Goal: Transaction & Acquisition: Purchase product/service

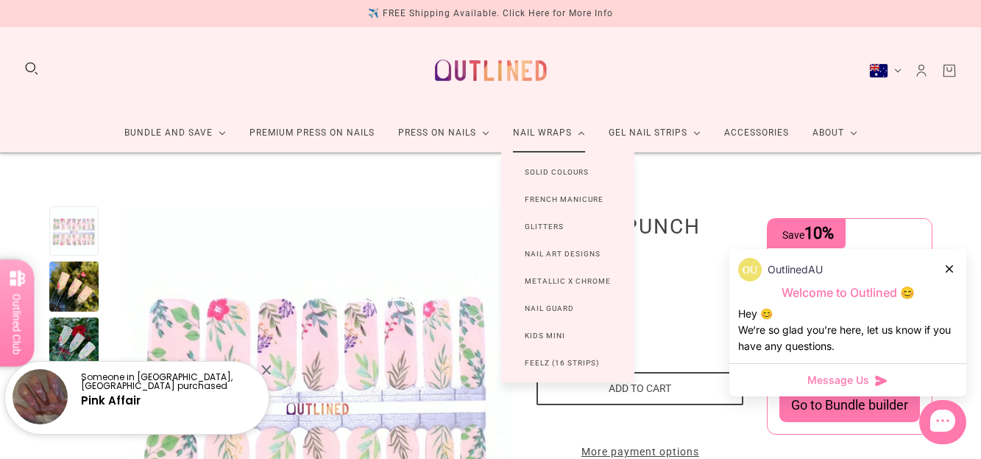
click at [557, 132] on link "Nail Wraps" at bounding box center [549, 132] width 96 height 39
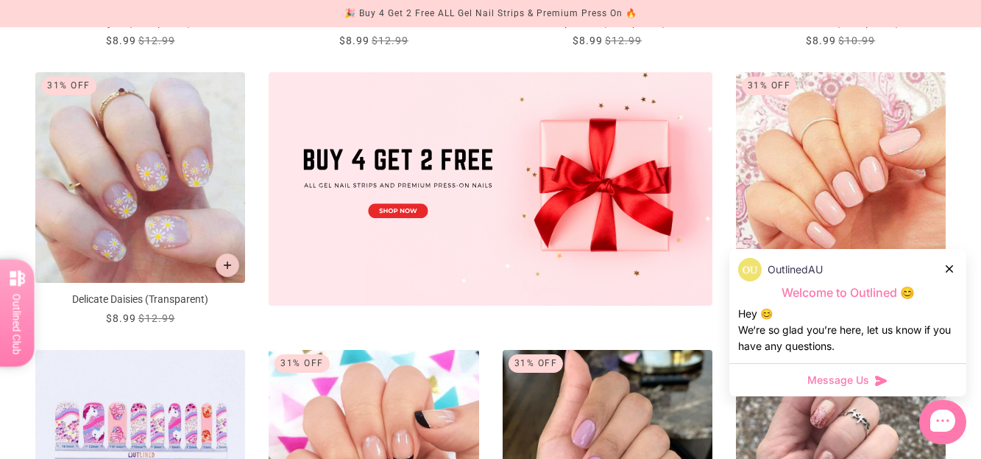
scroll to position [515, 0]
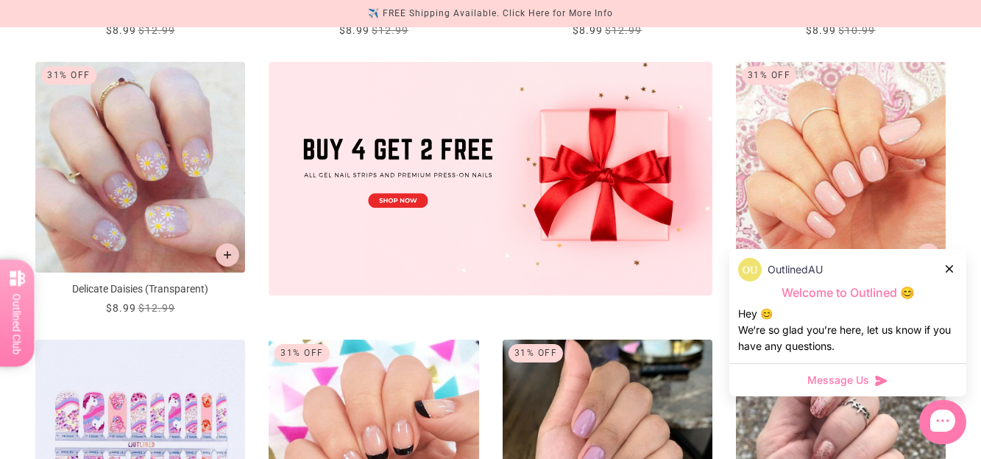
click at [952, 267] on icon at bounding box center [949, 268] width 7 height 7
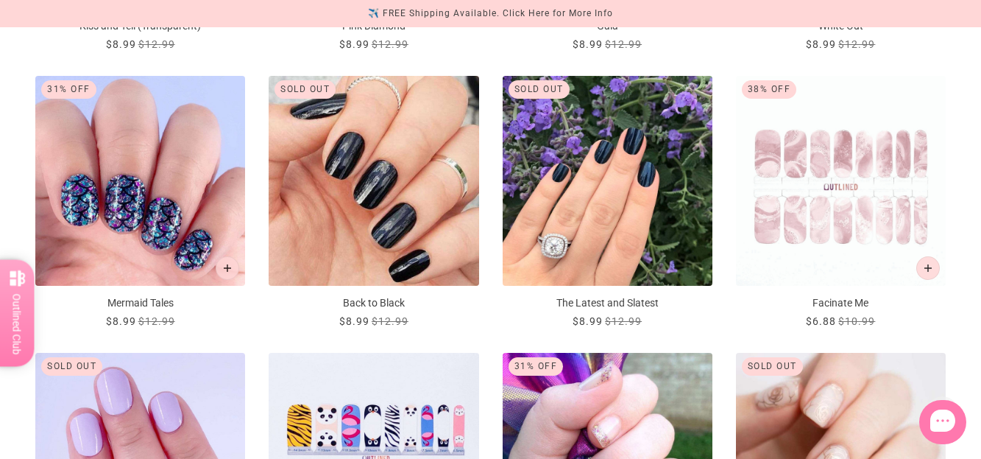
scroll to position [1399, 0]
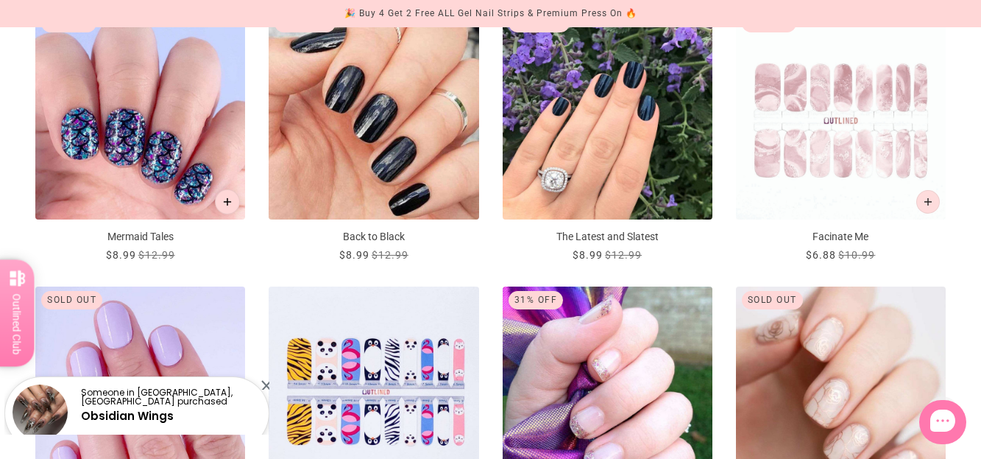
click at [227, 199] on icon "Add to cart" at bounding box center [228, 202] width 8 height 8
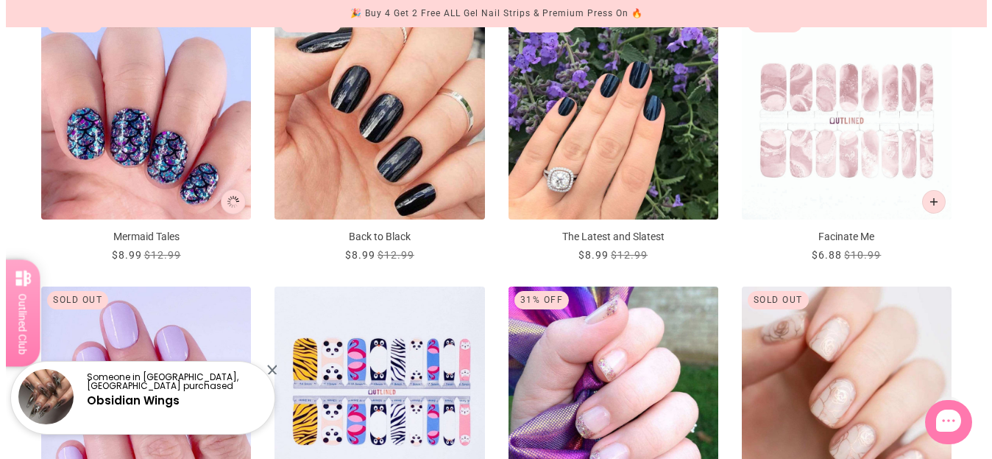
scroll to position [0, 0]
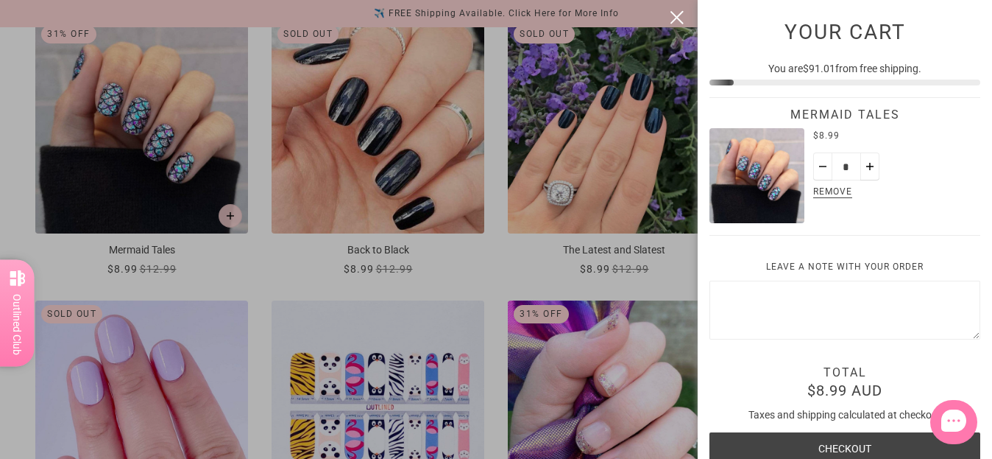
click at [674, 15] on button "close" at bounding box center [677, 18] width 18 height 18
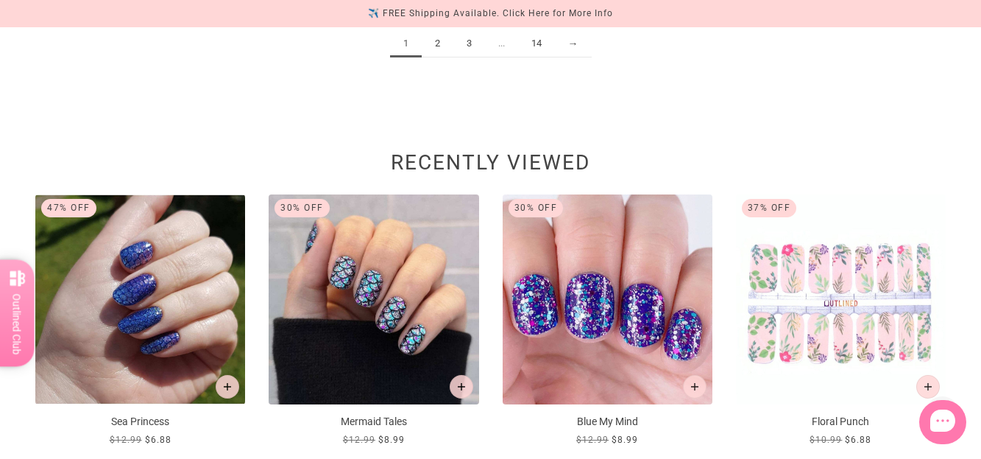
scroll to position [1987, 0]
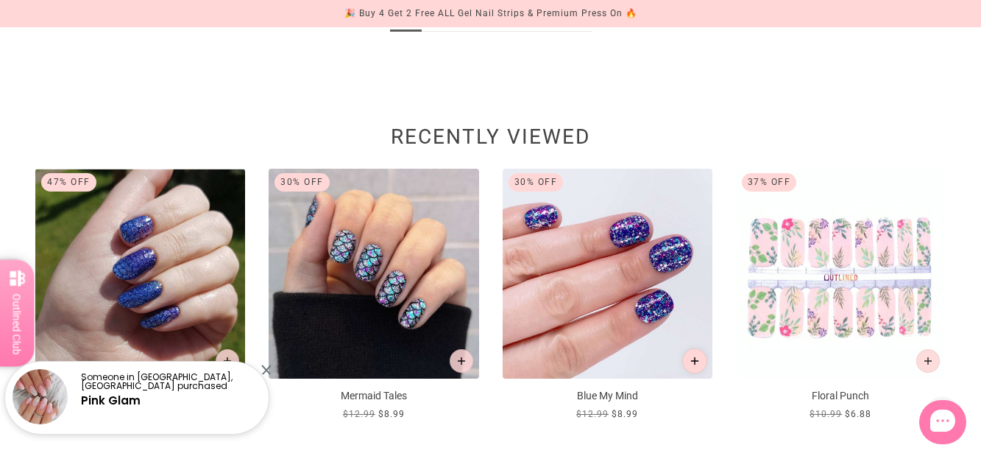
click at [694, 355] on button "Add to cart" at bounding box center [694, 360] width 25 height 25
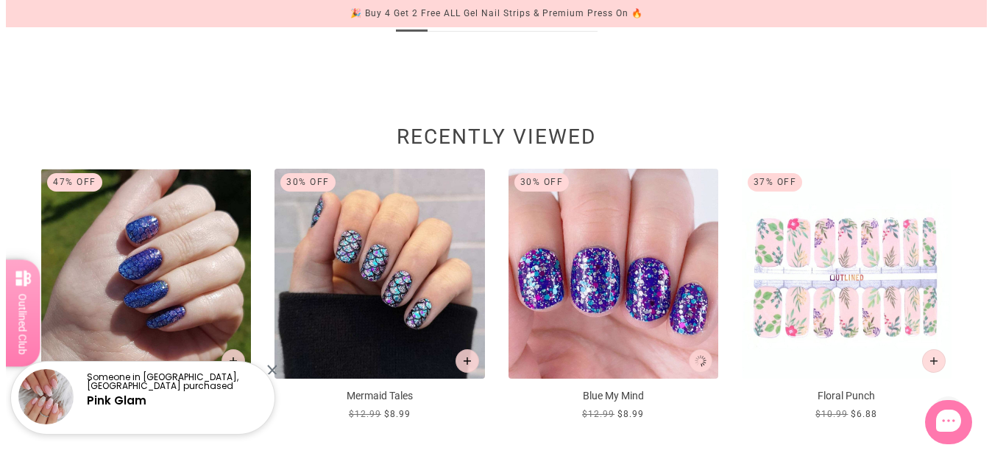
scroll to position [0, 0]
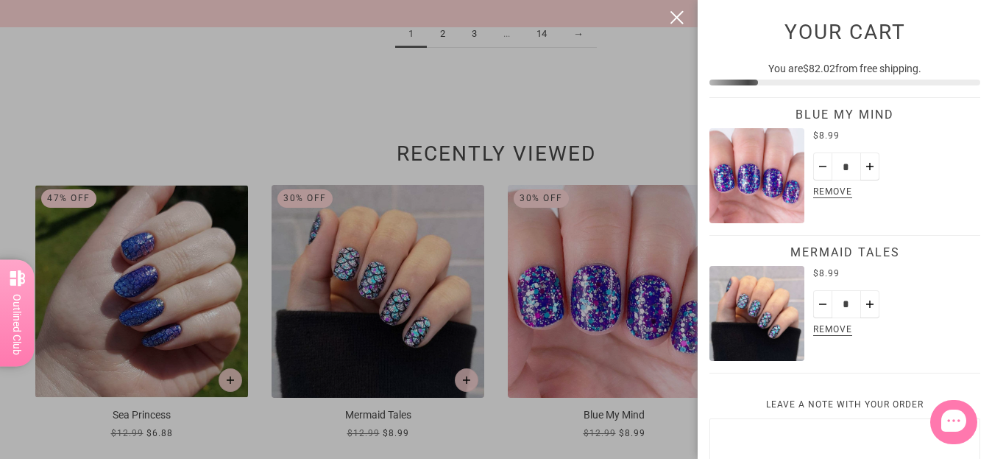
click at [674, 15] on button "close" at bounding box center [677, 18] width 18 height 18
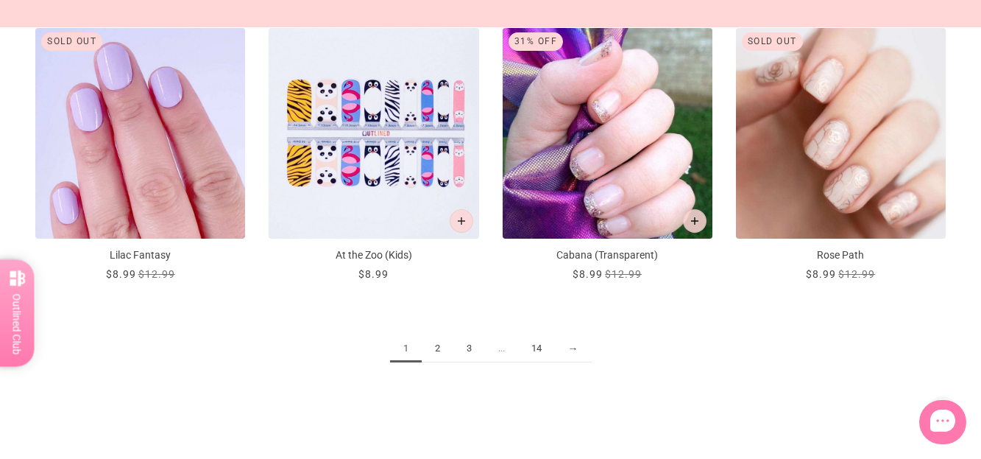
scroll to position [1613, 0]
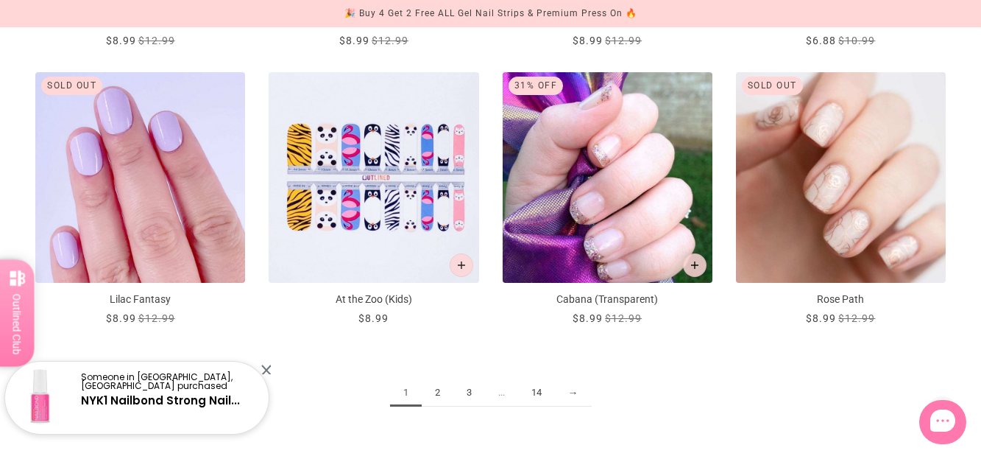
click at [440, 393] on link "2" at bounding box center [438, 392] width 32 height 27
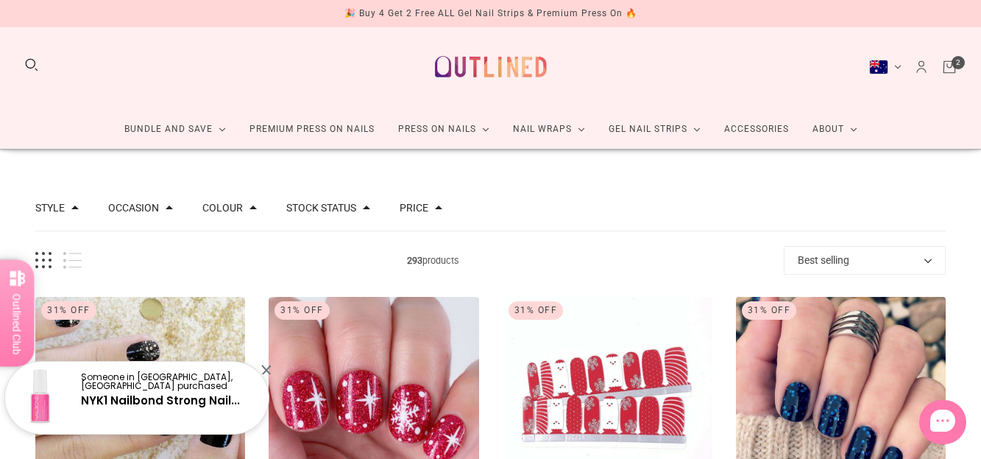
scroll to position [221, 0]
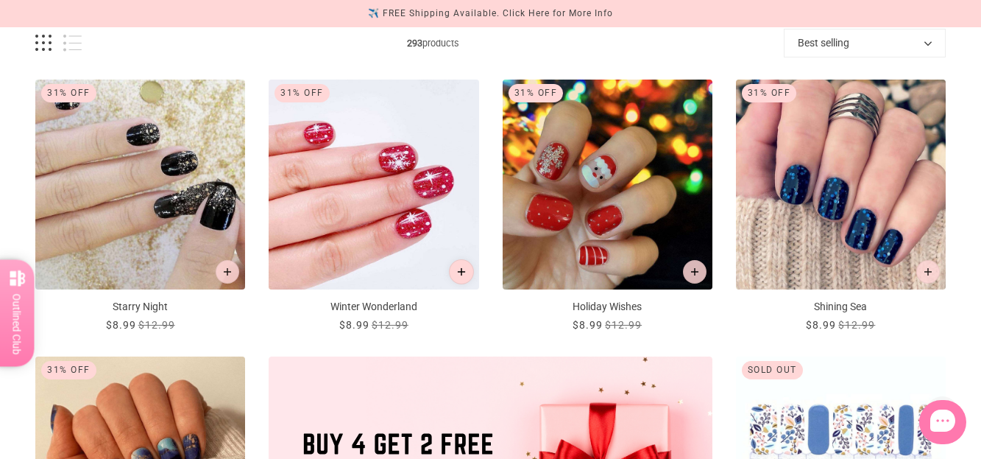
click at [453, 272] on button "Add to cart" at bounding box center [461, 271] width 25 height 25
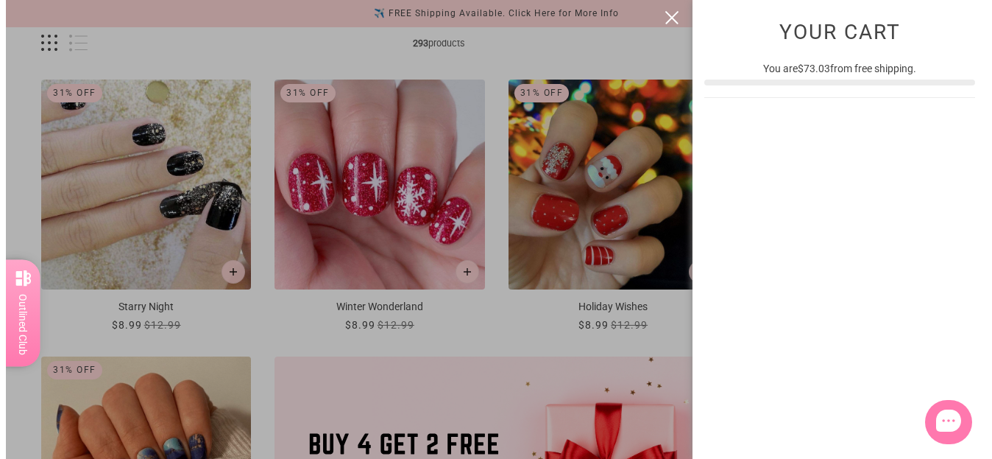
scroll to position [0, 0]
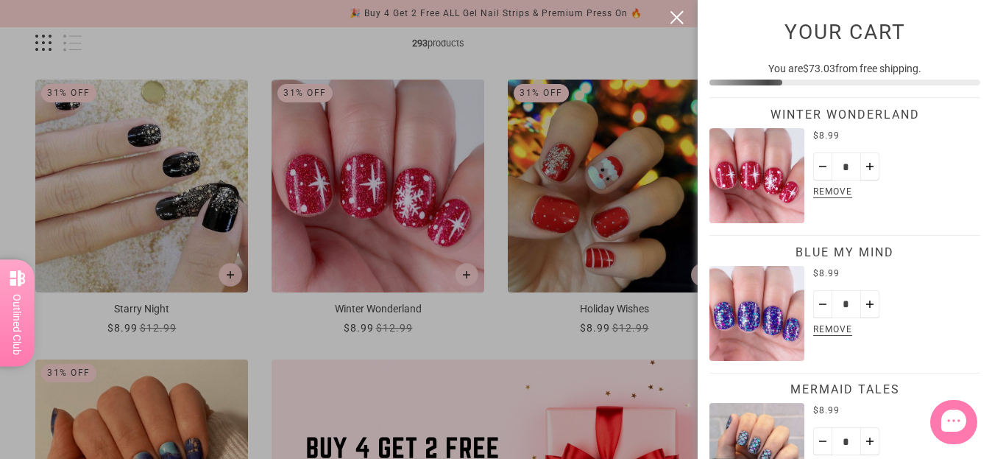
click at [680, 13] on button "close" at bounding box center [677, 18] width 18 height 18
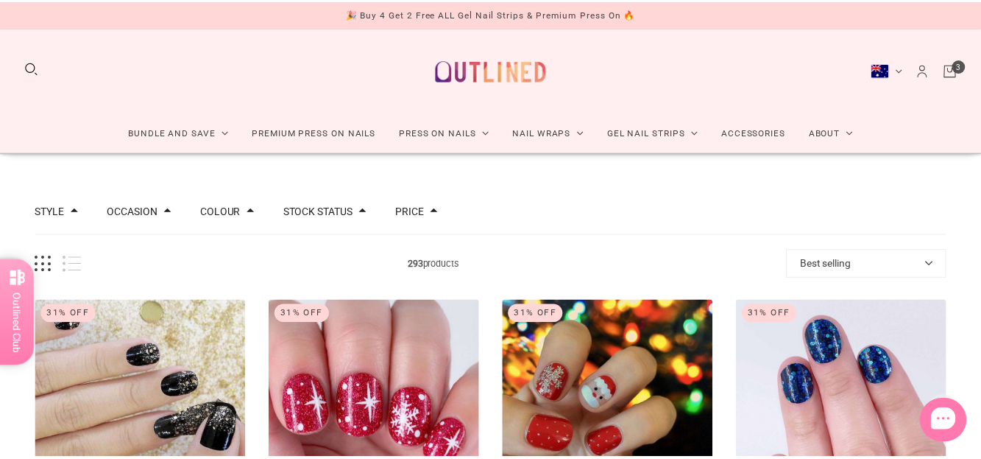
scroll to position [221, 0]
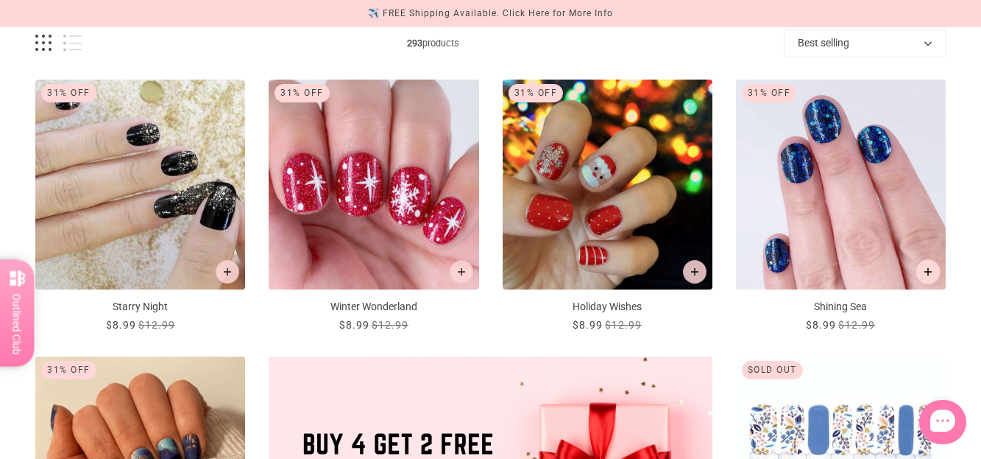
click at [931, 270] on icon "Add to cart" at bounding box center [929, 272] width 8 height 8
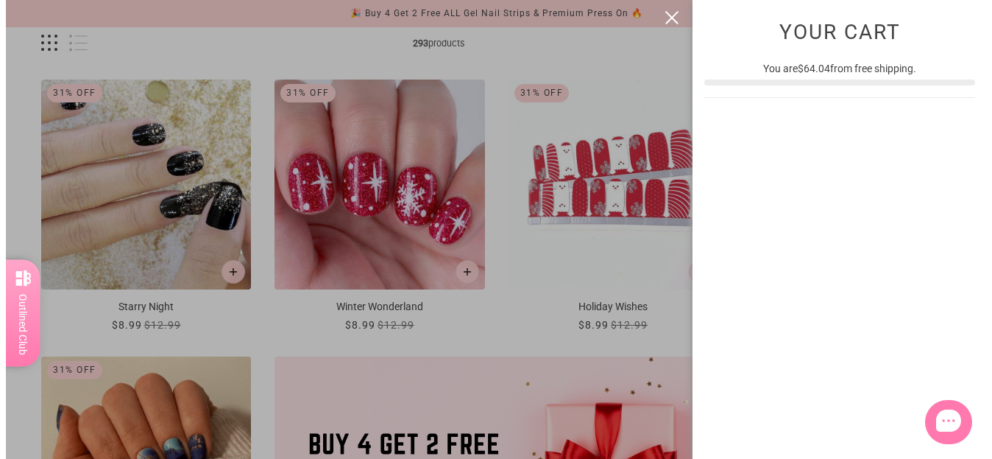
scroll to position [0, 0]
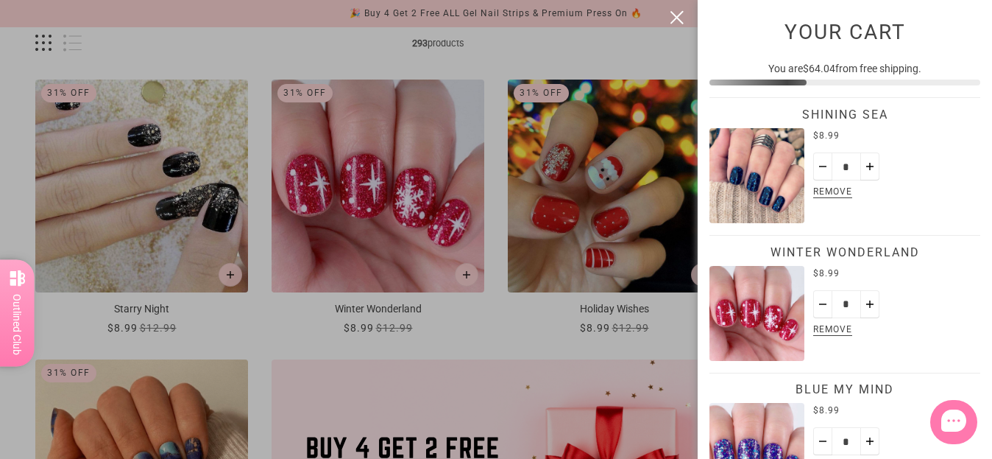
click at [676, 18] on button "close" at bounding box center [677, 18] width 18 height 18
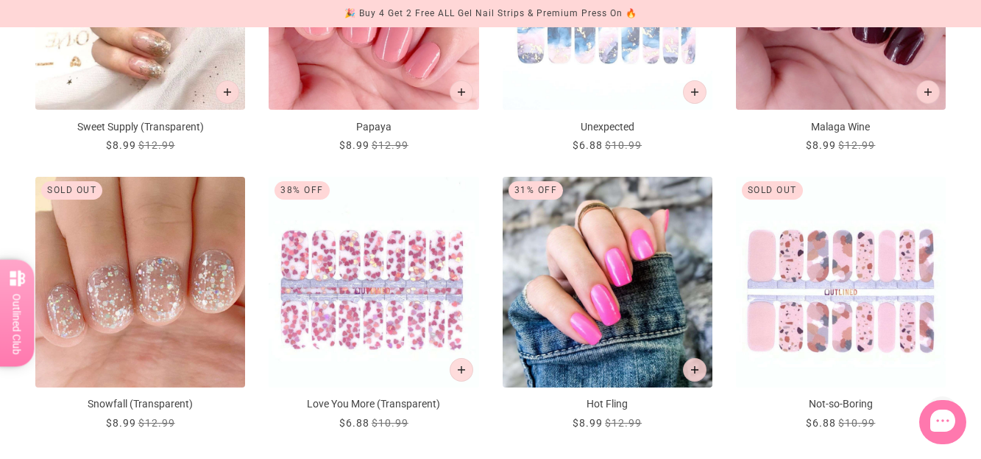
scroll to position [1693, 0]
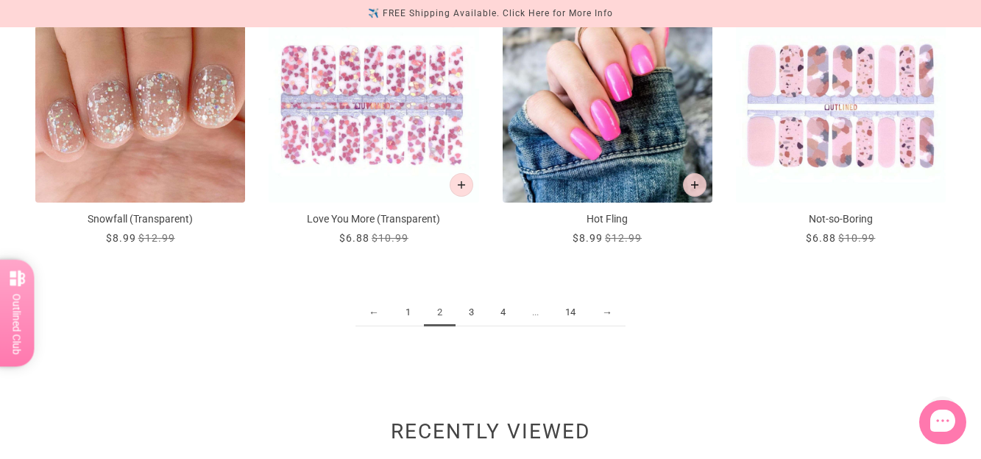
click at [470, 311] on link "3" at bounding box center [472, 312] width 32 height 27
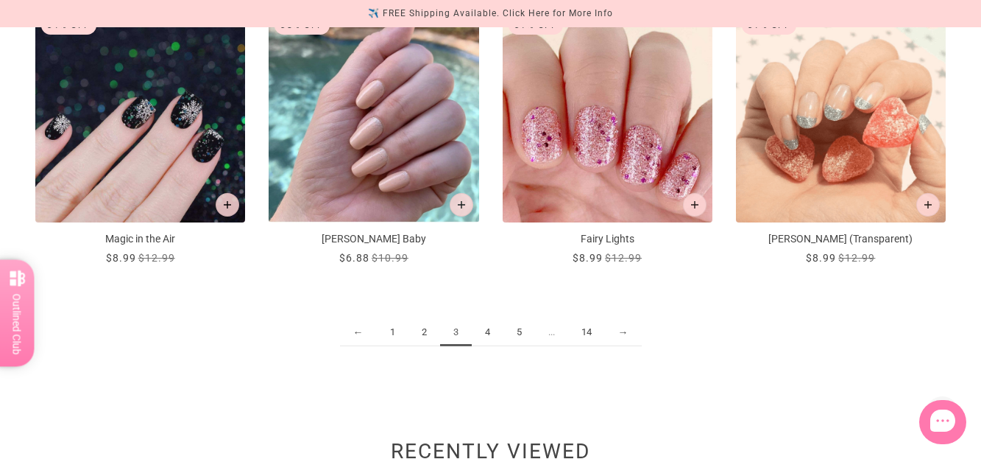
scroll to position [1693, 0]
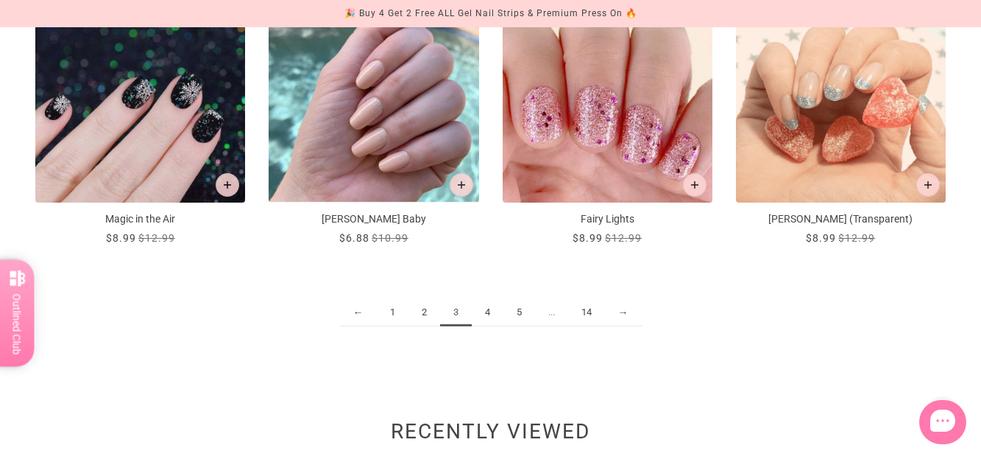
click at [488, 308] on link "4" at bounding box center [488, 312] width 32 height 27
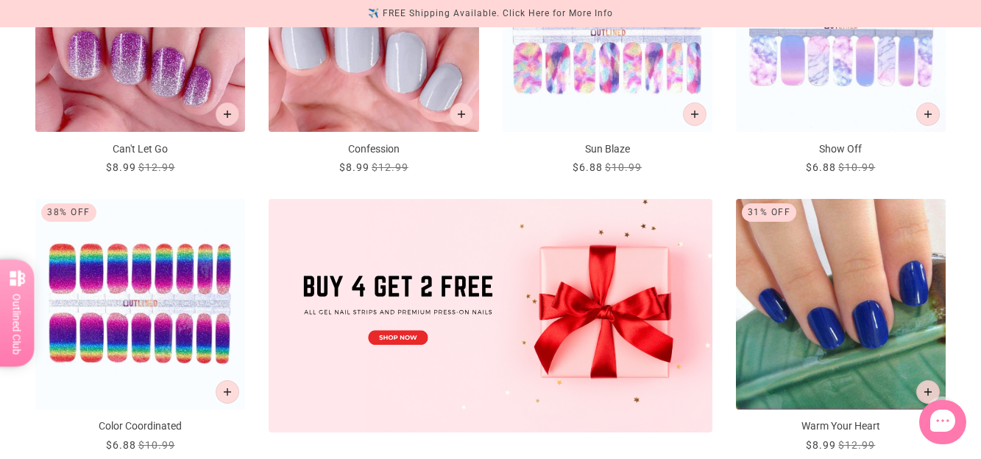
scroll to position [442, 0]
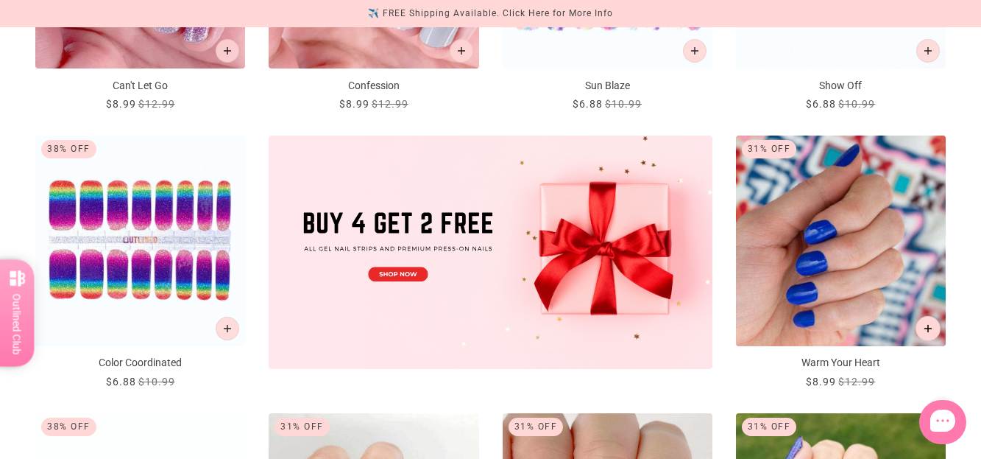
click at [929, 330] on icon "Add to cart" at bounding box center [929, 328] width 8 height 8
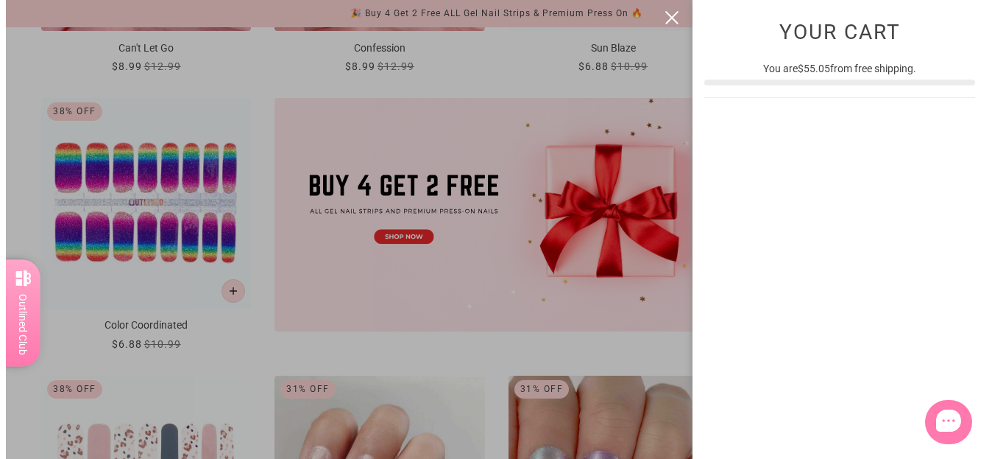
scroll to position [0, 0]
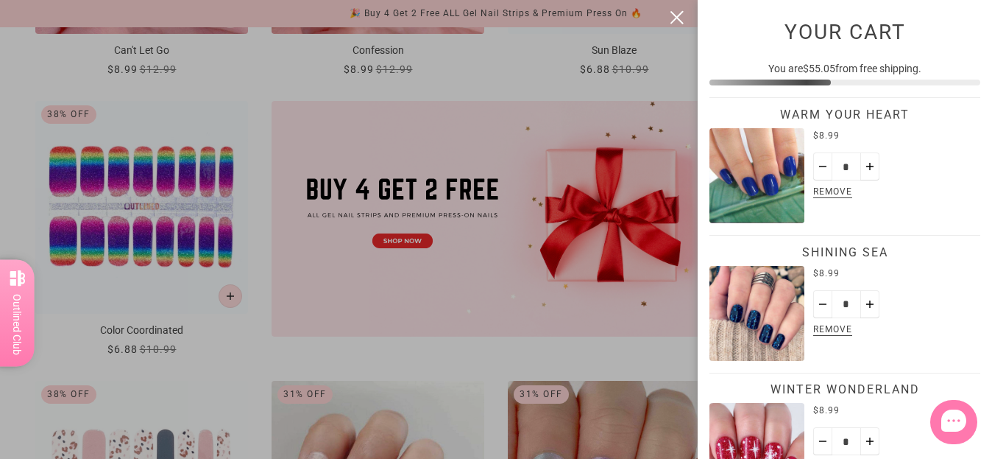
click at [679, 17] on button "close" at bounding box center [677, 18] width 18 height 18
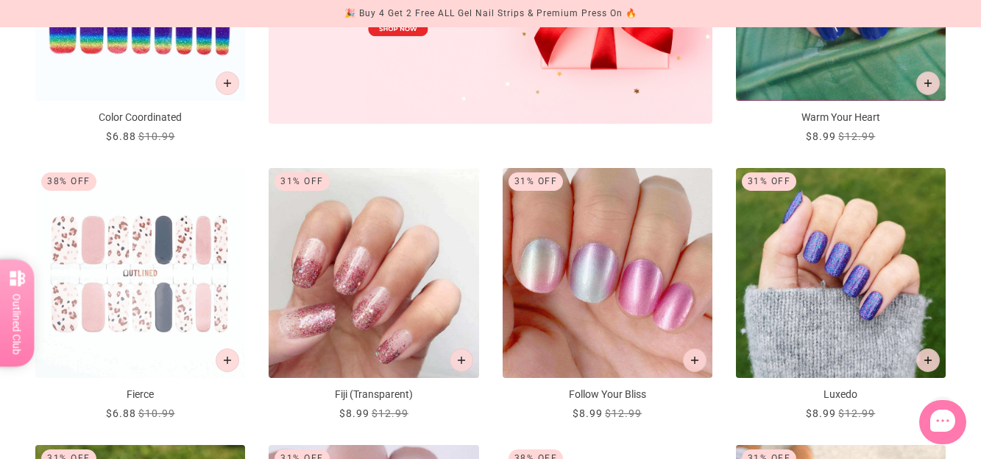
scroll to position [700, 0]
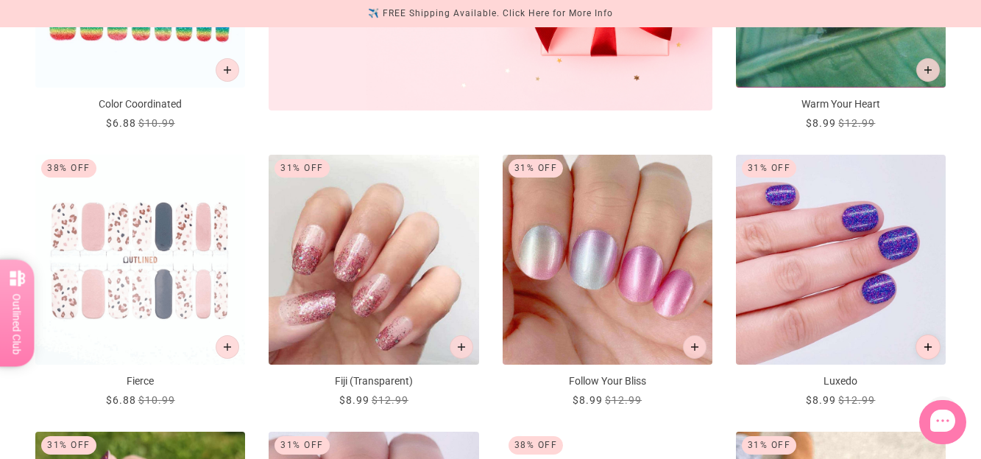
click at [929, 346] on icon "Add to cart" at bounding box center [929, 346] width 8 height 8
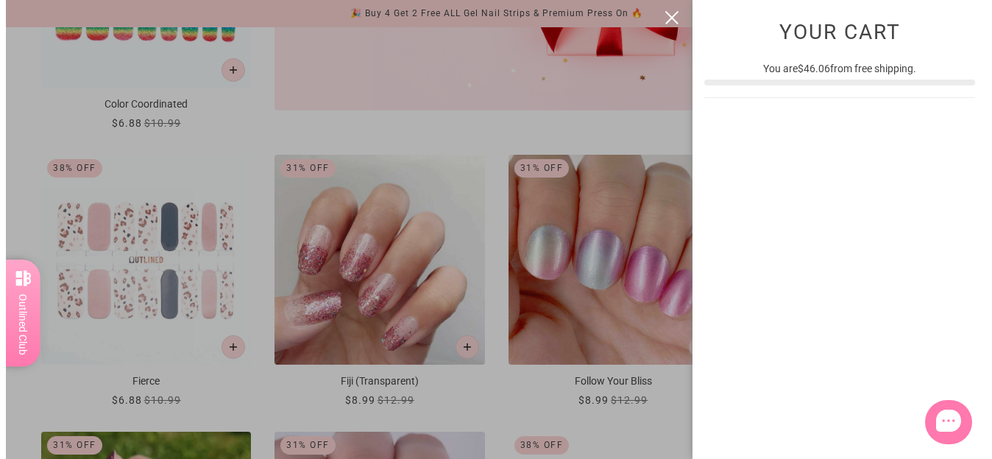
scroll to position [0, 0]
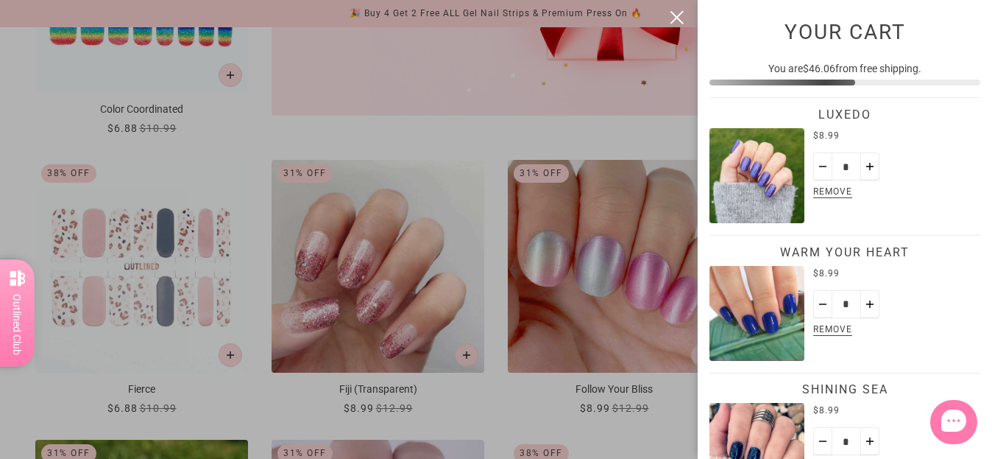
click at [676, 18] on button "close" at bounding box center [677, 18] width 18 height 18
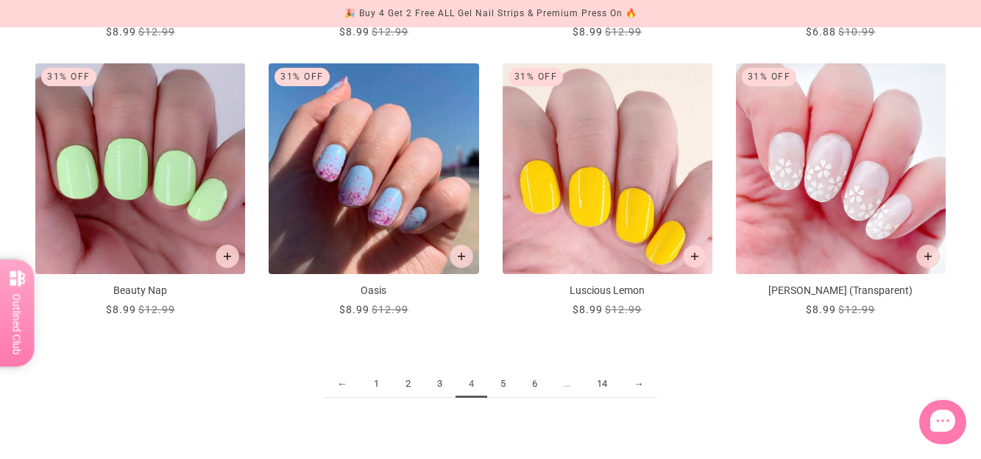
scroll to position [1657, 0]
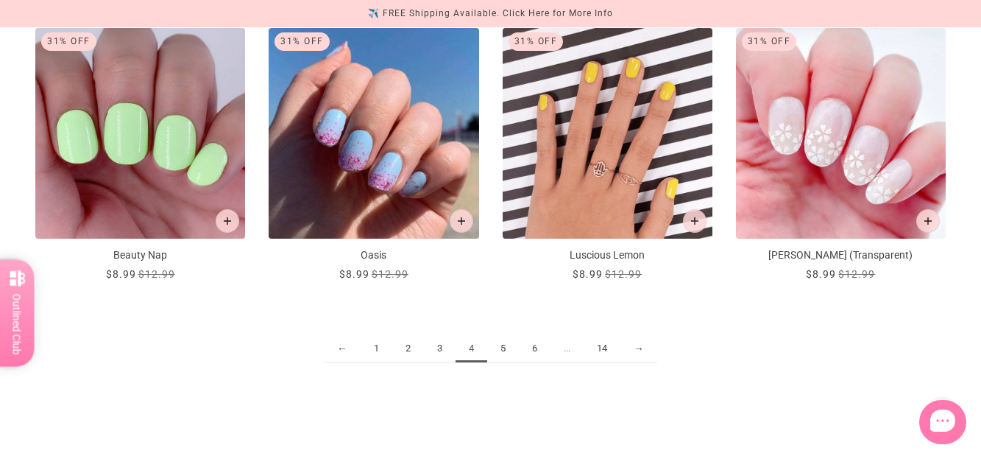
click at [501, 346] on link "5" at bounding box center [503, 348] width 32 height 27
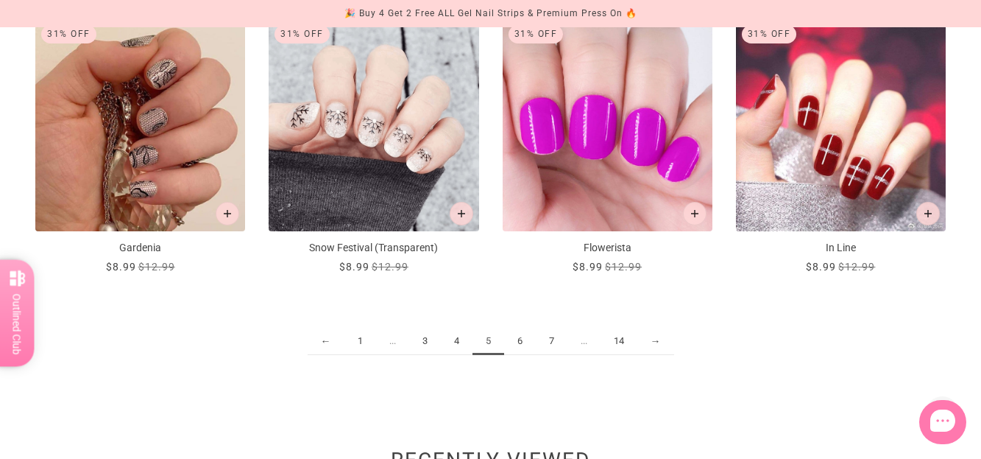
scroll to position [1840, 0]
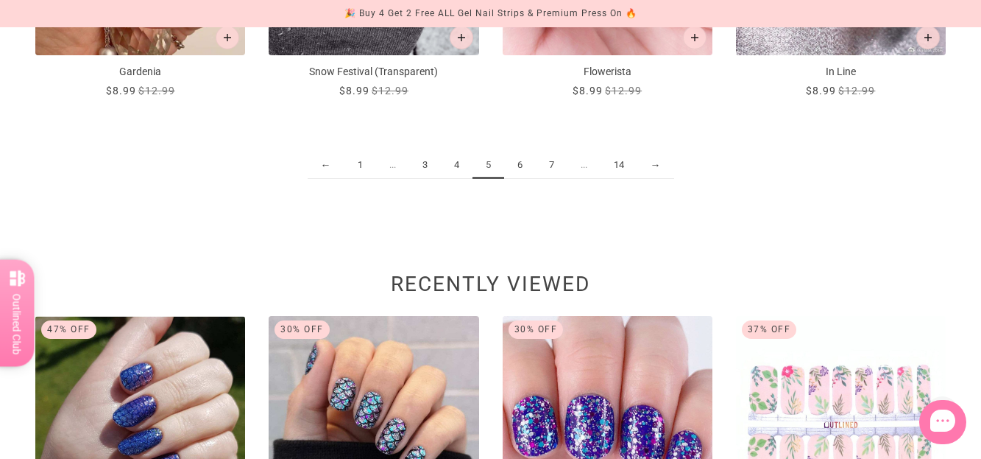
click at [519, 169] on link "6" at bounding box center [520, 165] width 32 height 27
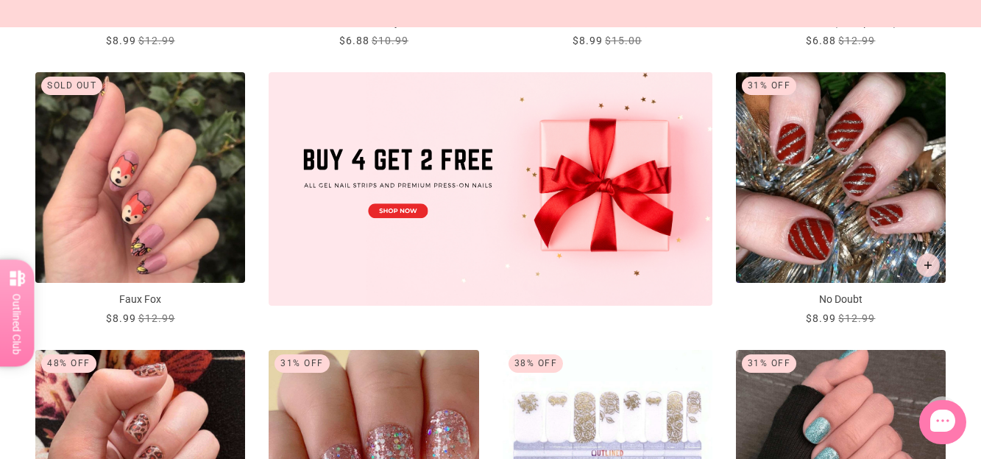
scroll to position [515, 0]
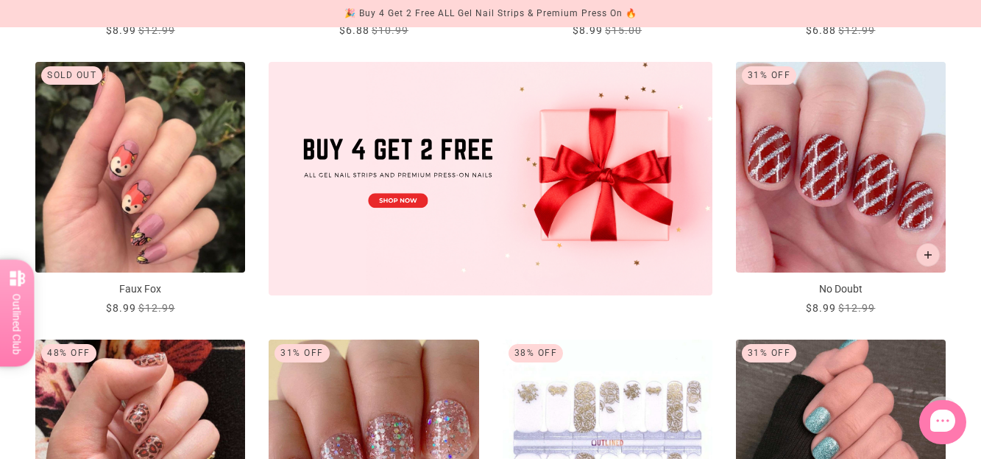
click at [855, 211] on img "No Doubt" at bounding box center [841, 167] width 210 height 210
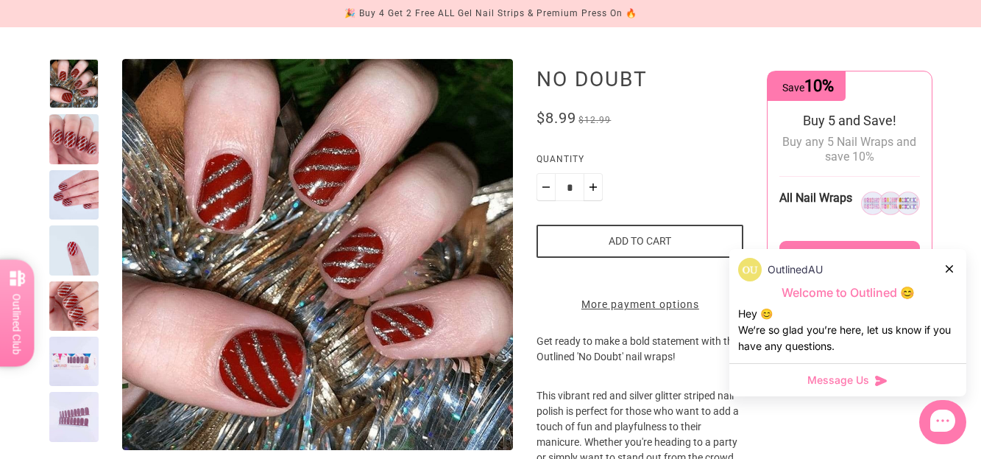
click at [79, 195] on div at bounding box center [73, 194] width 49 height 49
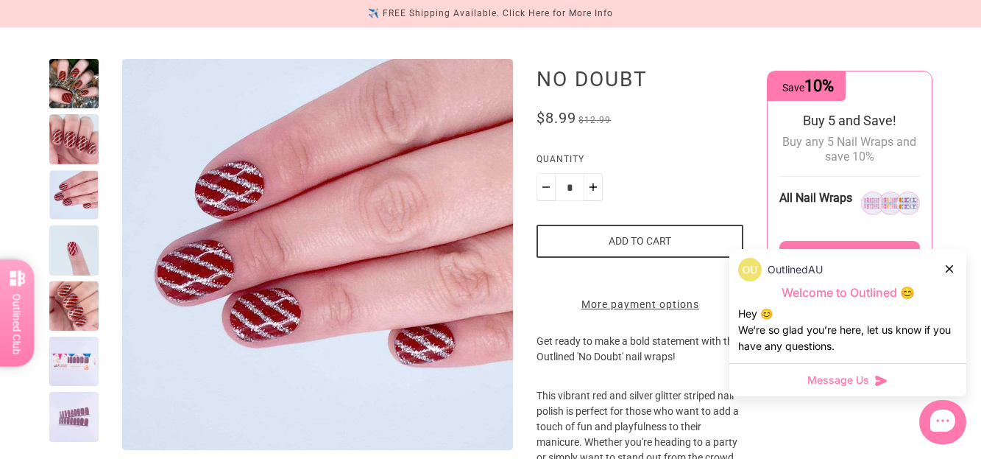
click at [52, 76] on div at bounding box center [73, 83] width 49 height 49
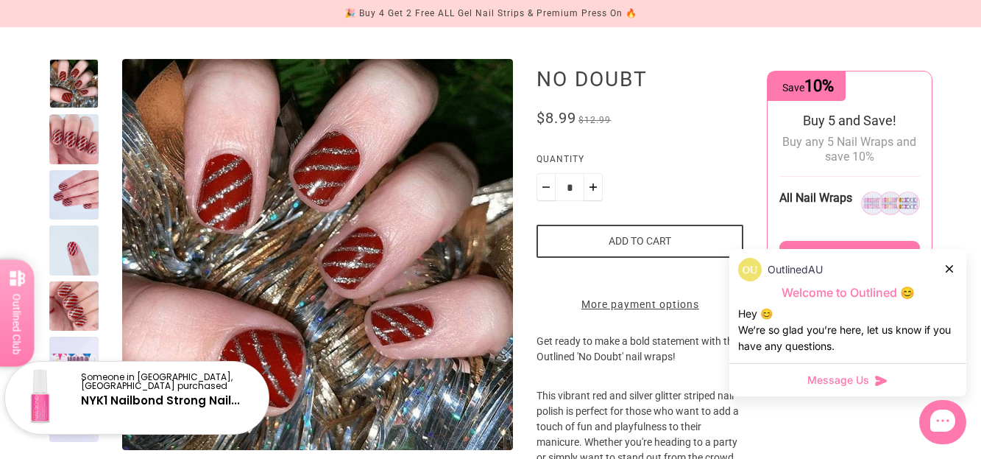
click at [74, 302] on div at bounding box center [73, 305] width 49 height 49
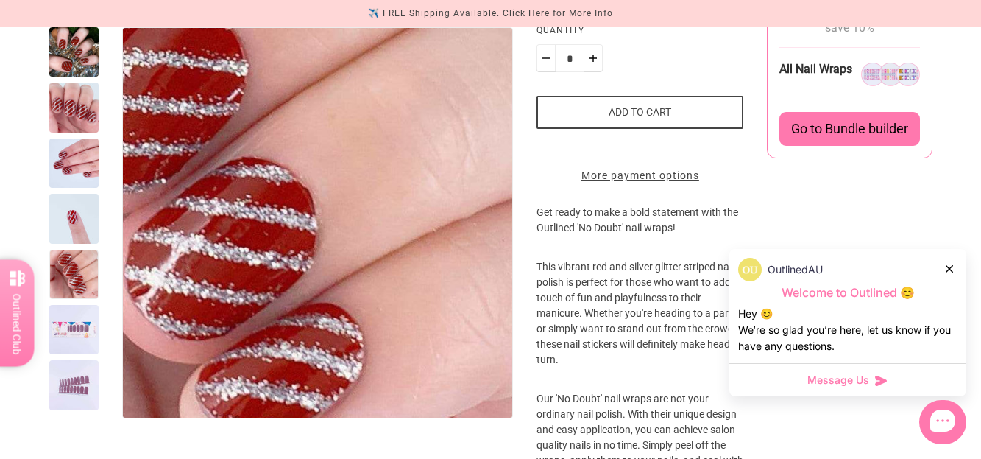
scroll to position [294, 0]
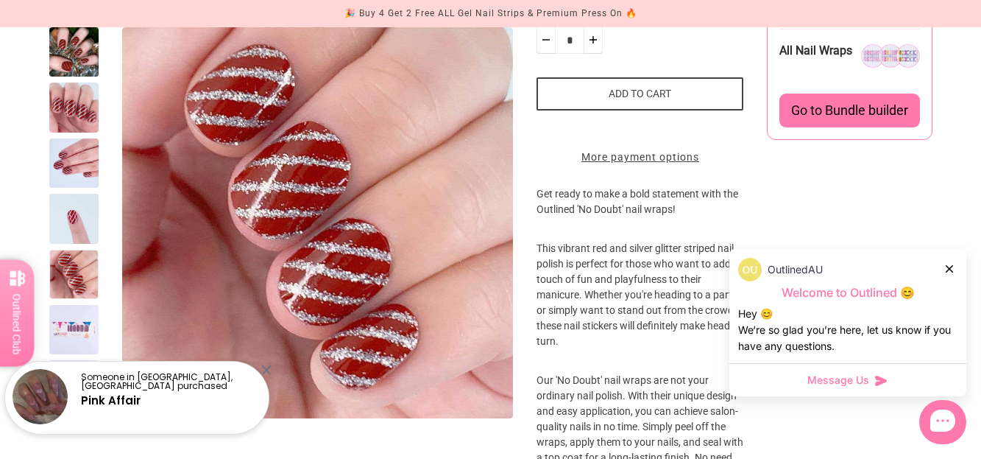
click at [951, 270] on icon at bounding box center [949, 268] width 7 height 7
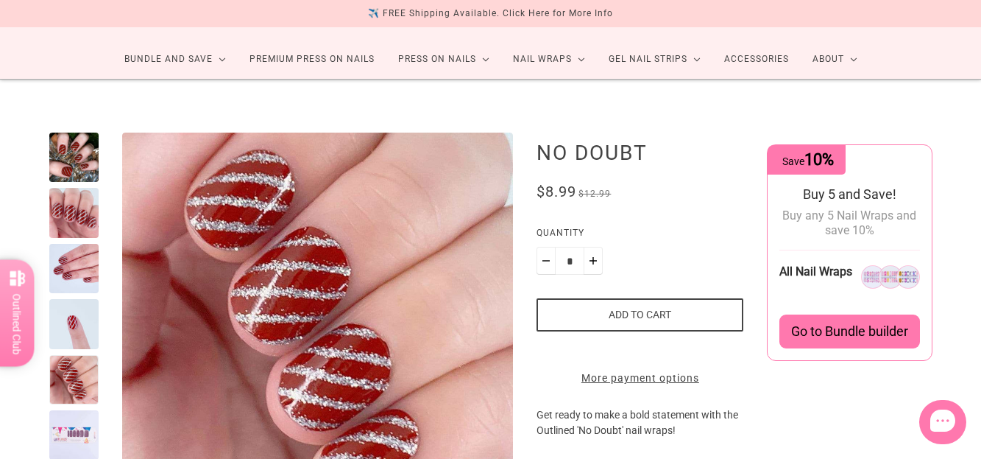
scroll to position [147, 0]
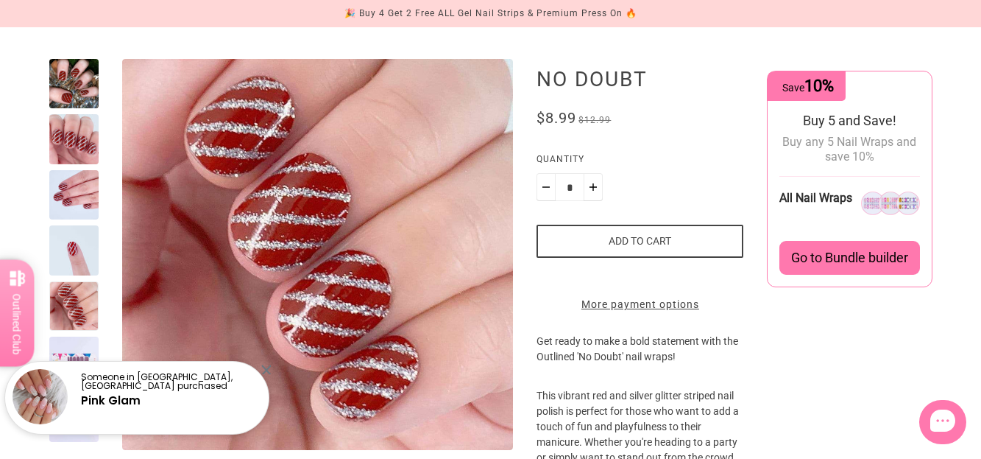
click at [71, 306] on div at bounding box center [73, 305] width 49 height 49
click at [63, 127] on div at bounding box center [73, 138] width 49 height 49
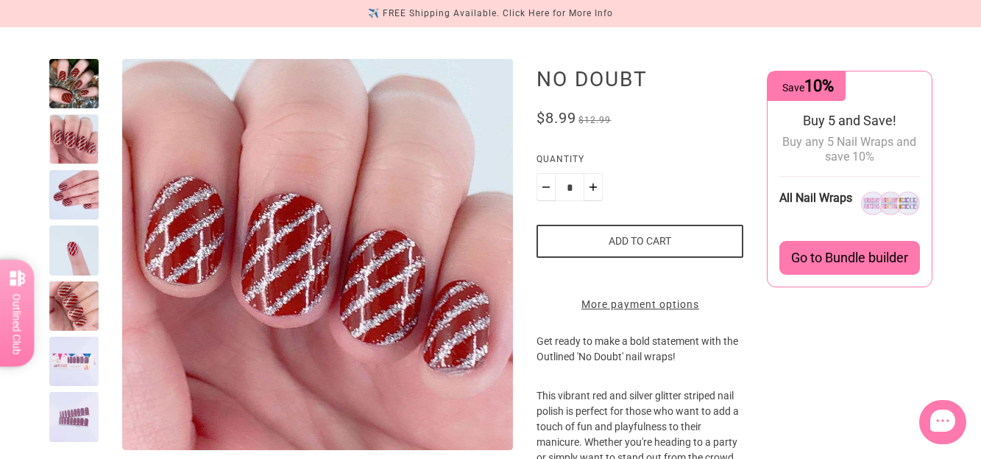
click at [60, 202] on div at bounding box center [73, 194] width 49 height 49
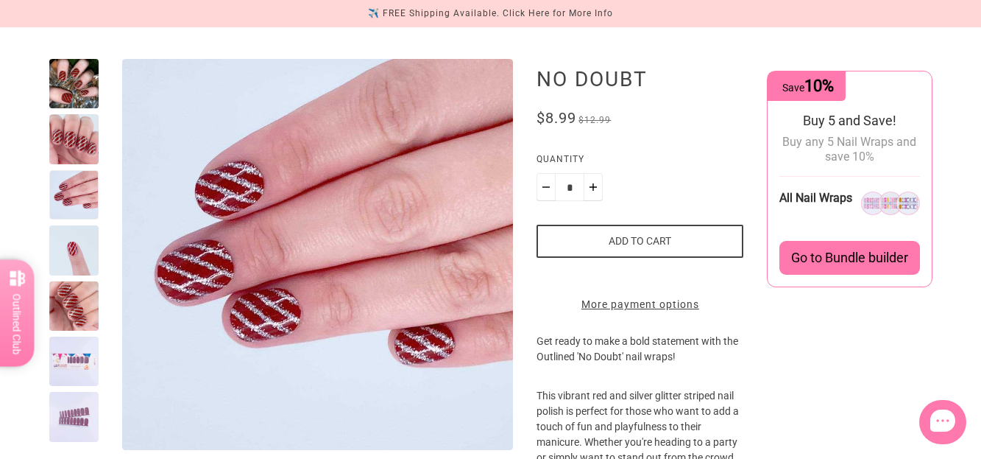
click at [634, 243] on button "Add to cart" at bounding box center [640, 241] width 207 height 33
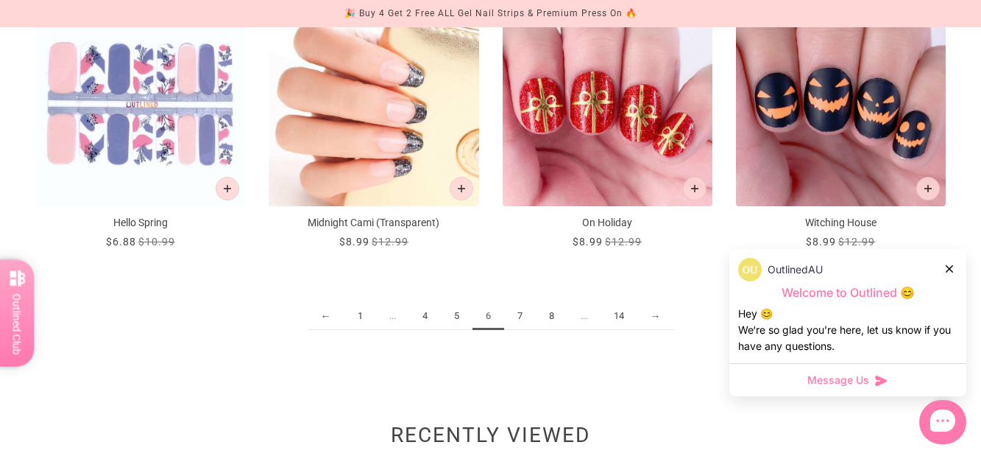
scroll to position [1715, 0]
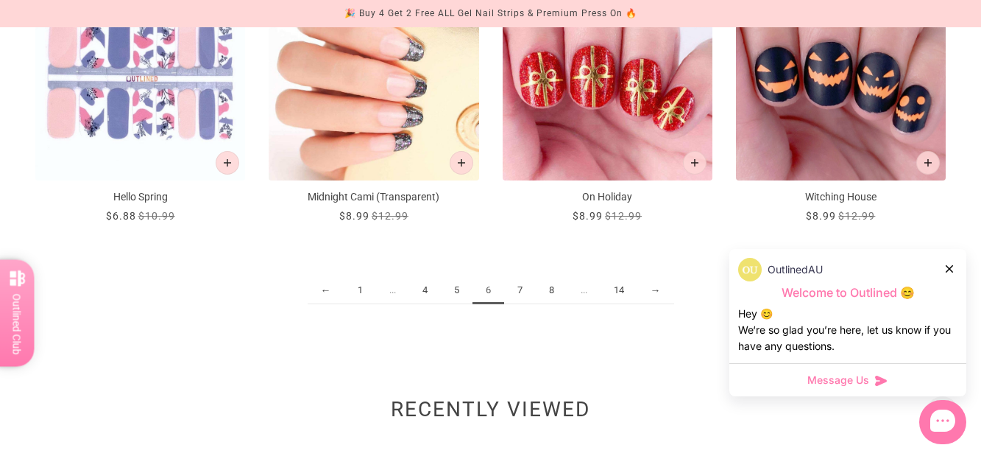
click at [523, 290] on link "7" at bounding box center [520, 290] width 32 height 27
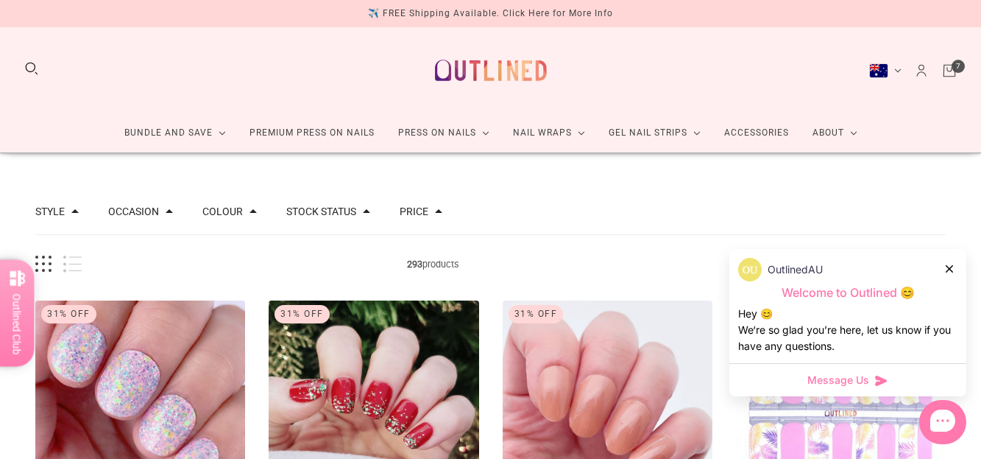
click at [949, 270] on icon at bounding box center [949, 268] width 7 height 7
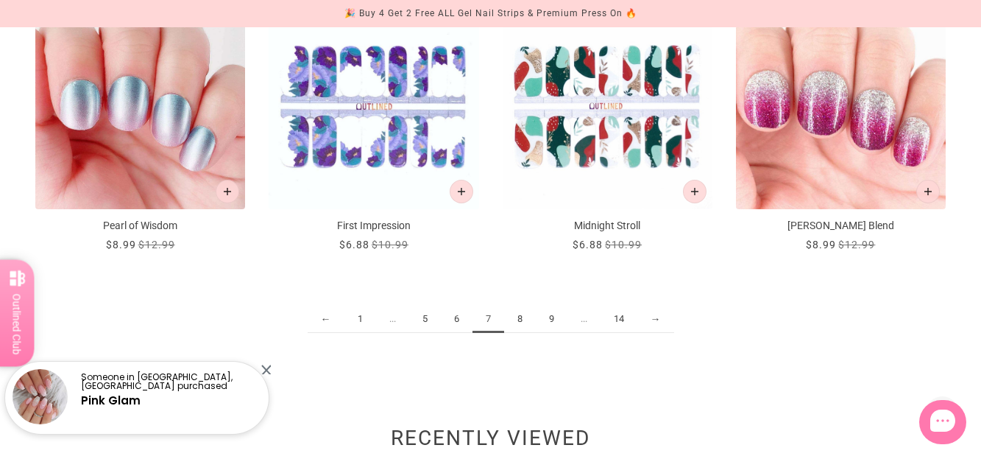
scroll to position [1767, 0]
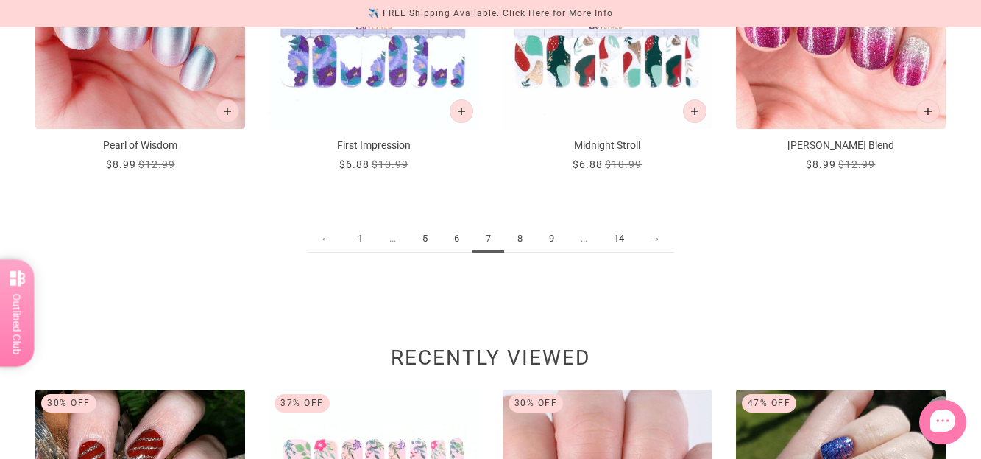
click at [520, 236] on link "8" at bounding box center [520, 238] width 32 height 27
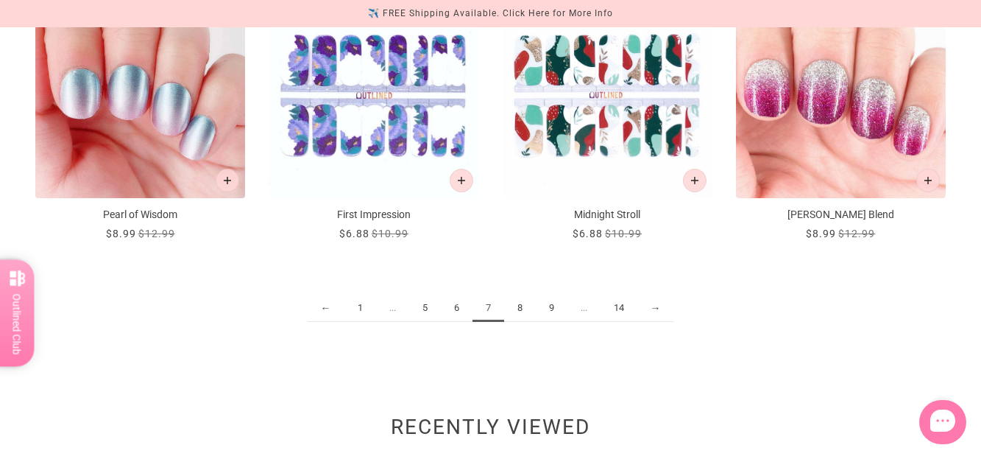
scroll to position [1760, 0]
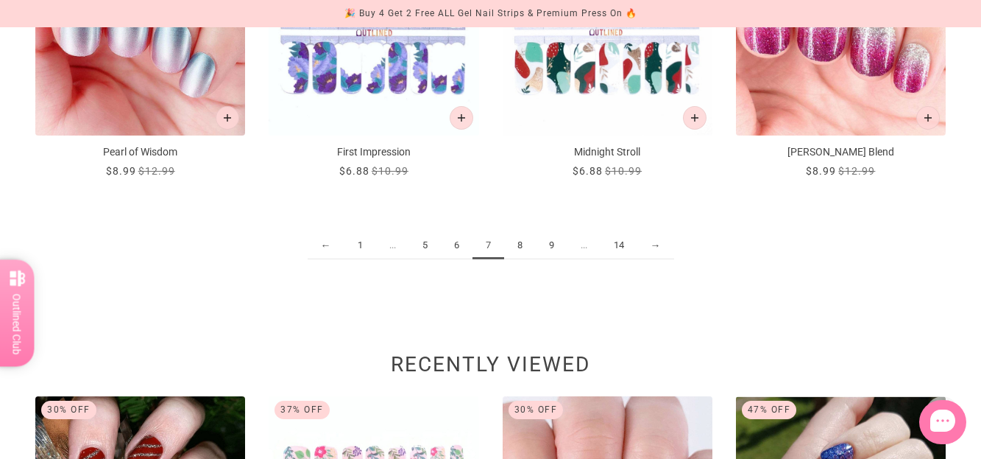
click at [520, 245] on link "8" at bounding box center [520, 245] width 32 height 27
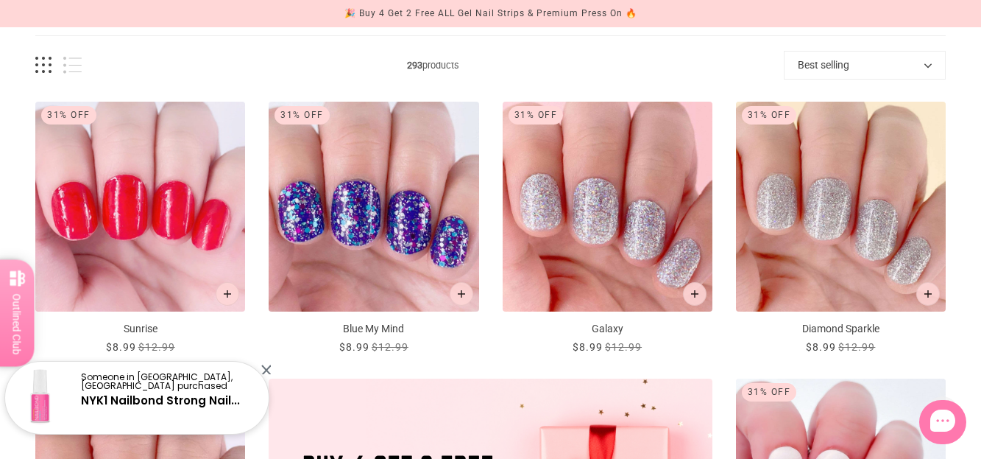
scroll to position [221, 0]
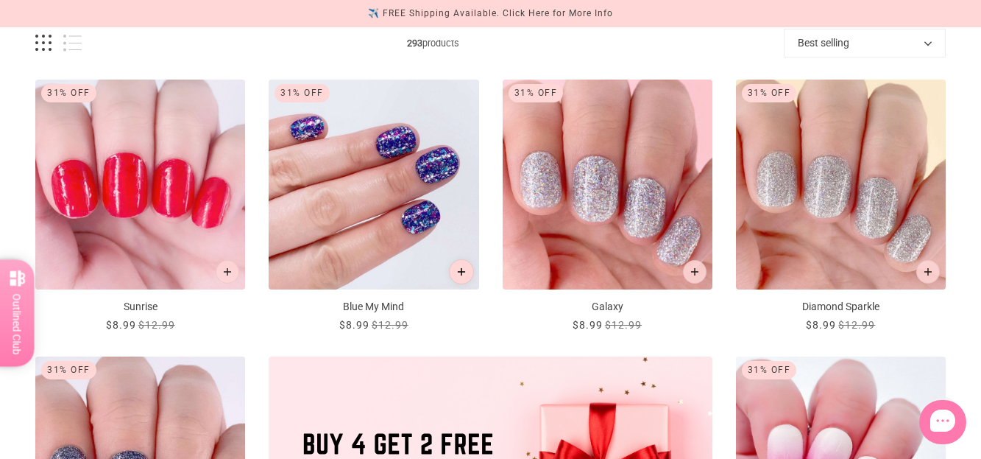
click at [465, 272] on icon "Add to cart" at bounding box center [461, 272] width 8 height 8
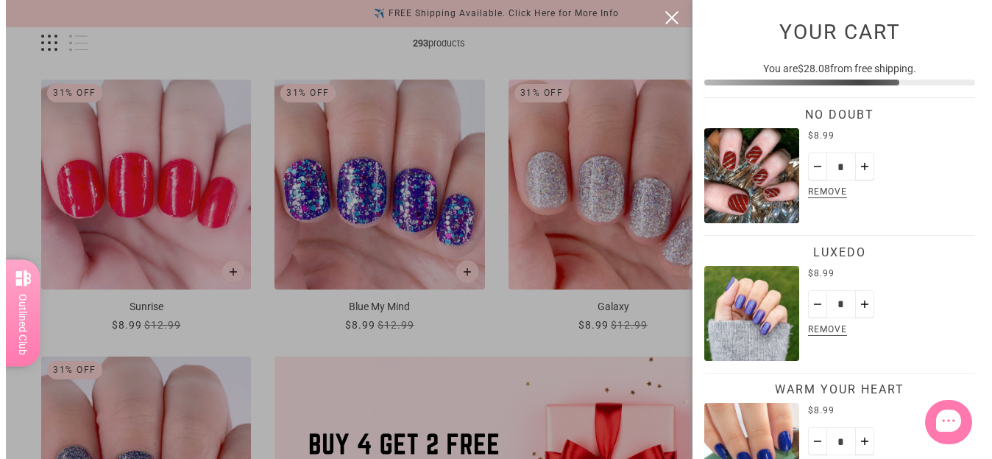
scroll to position [0, 0]
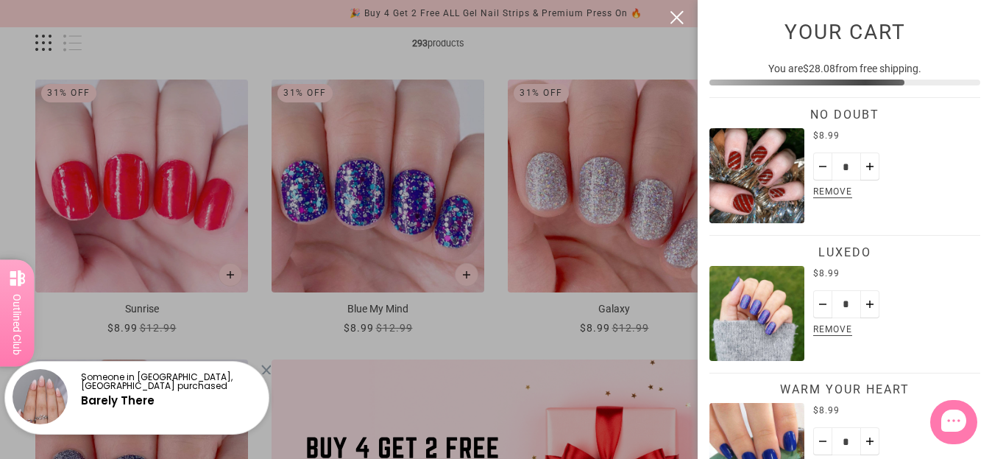
click at [680, 15] on button "close" at bounding box center [677, 18] width 18 height 18
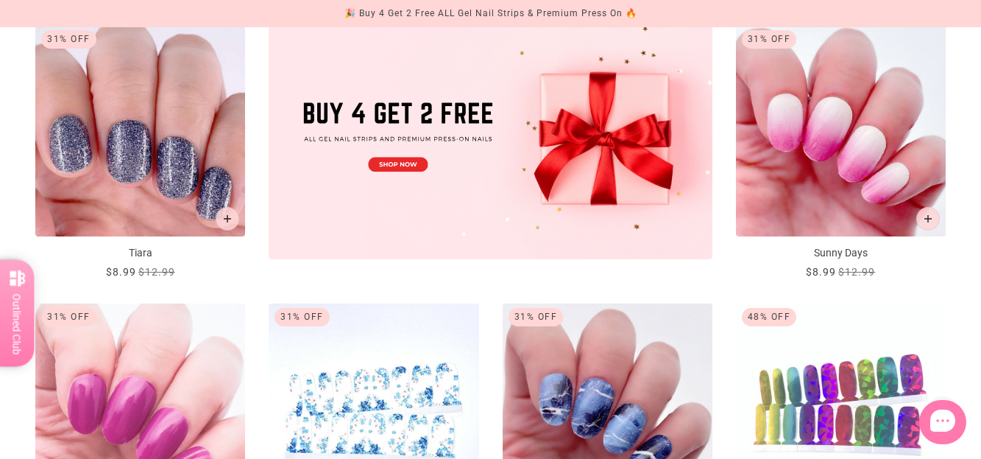
scroll to position [515, 0]
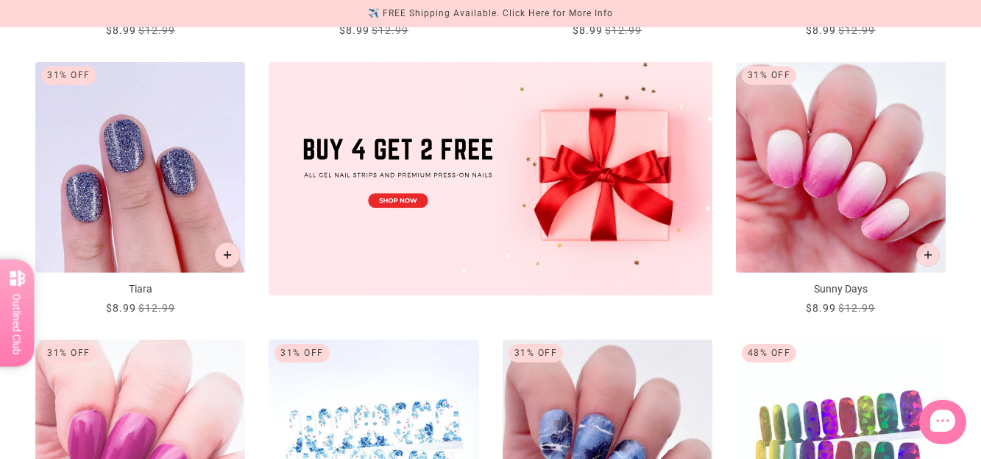
click at [222, 248] on button "Add to cart" at bounding box center [227, 254] width 25 height 25
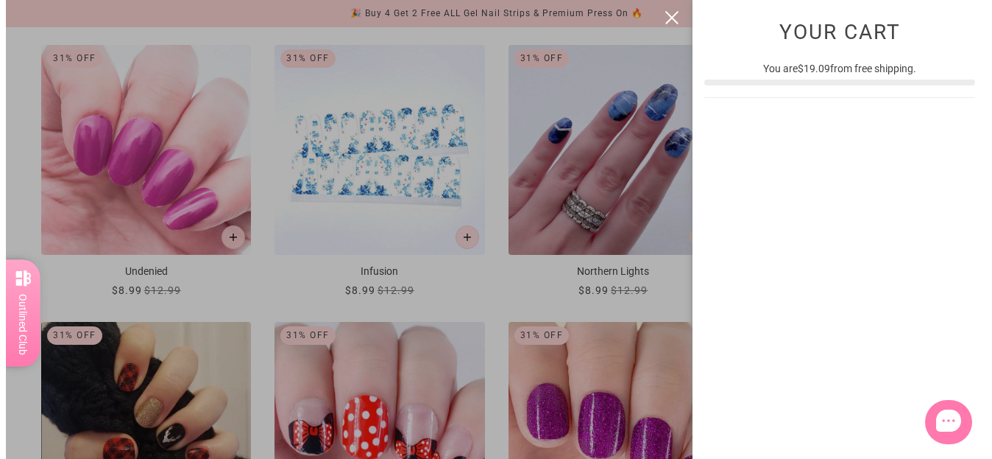
scroll to position [0, 0]
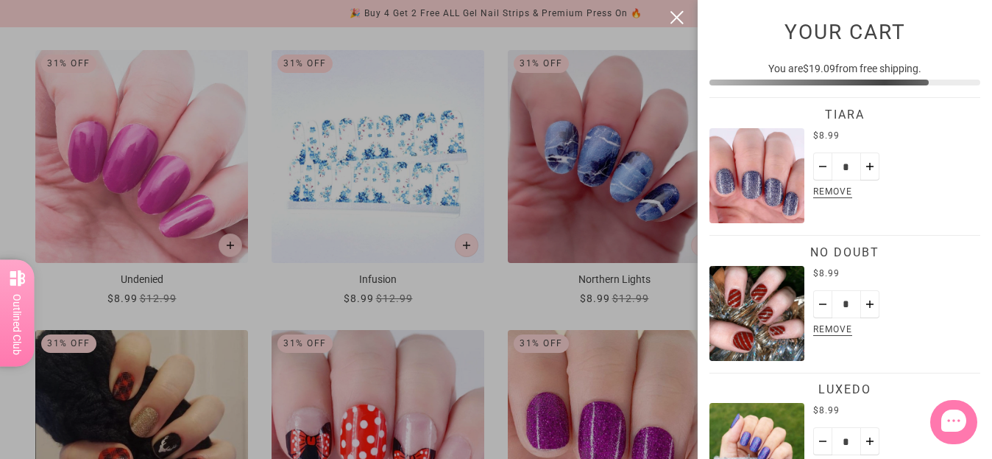
click at [679, 12] on button "close" at bounding box center [677, 18] width 18 height 18
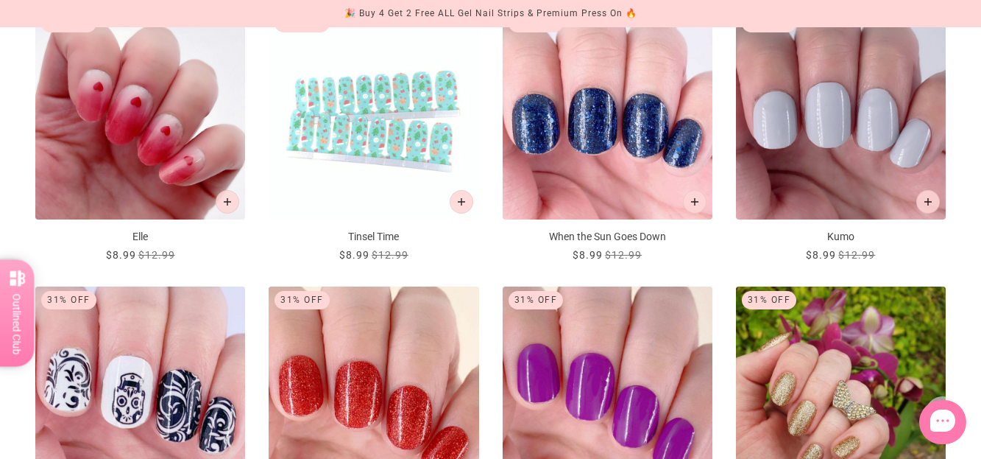
scroll to position [1325, 0]
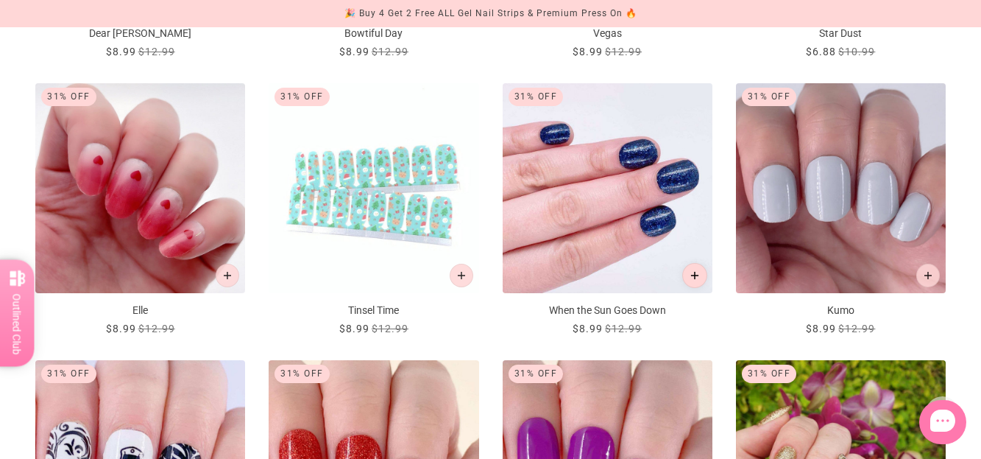
click at [696, 272] on icon "Add to cart" at bounding box center [694, 276] width 8 height 8
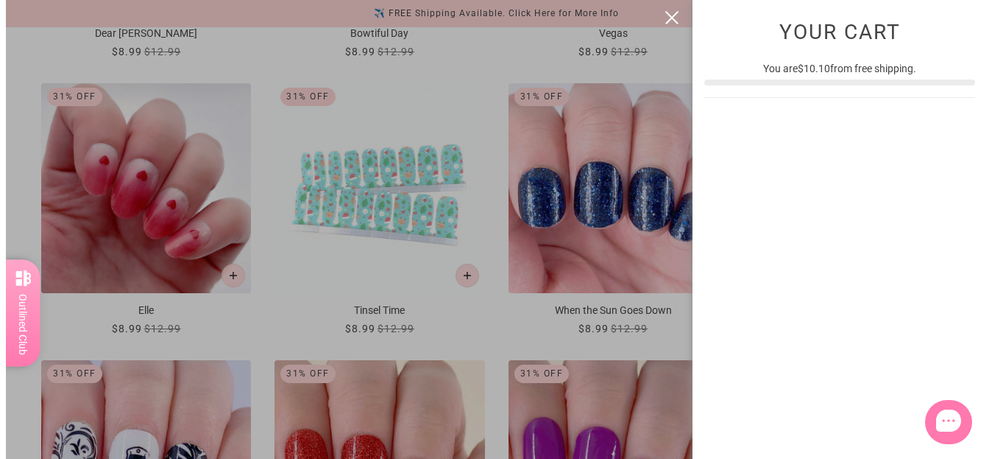
scroll to position [0, 0]
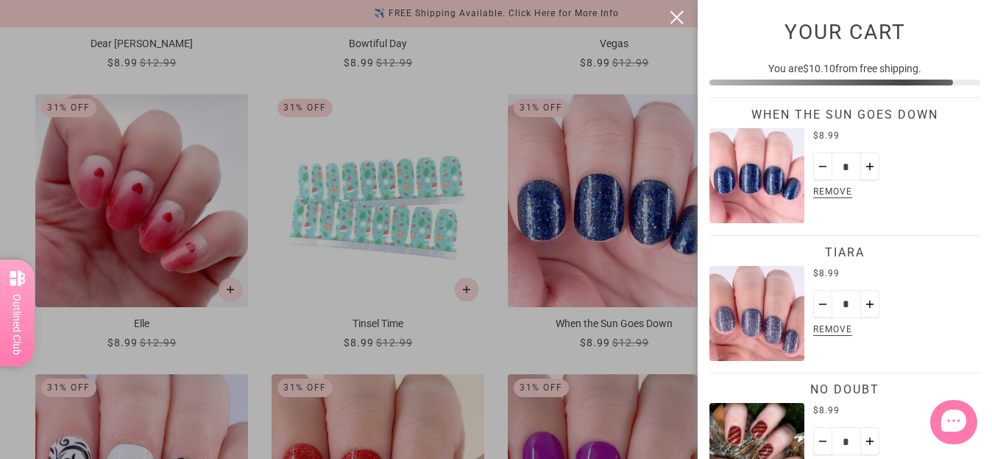
click at [676, 12] on button "close" at bounding box center [677, 18] width 18 height 18
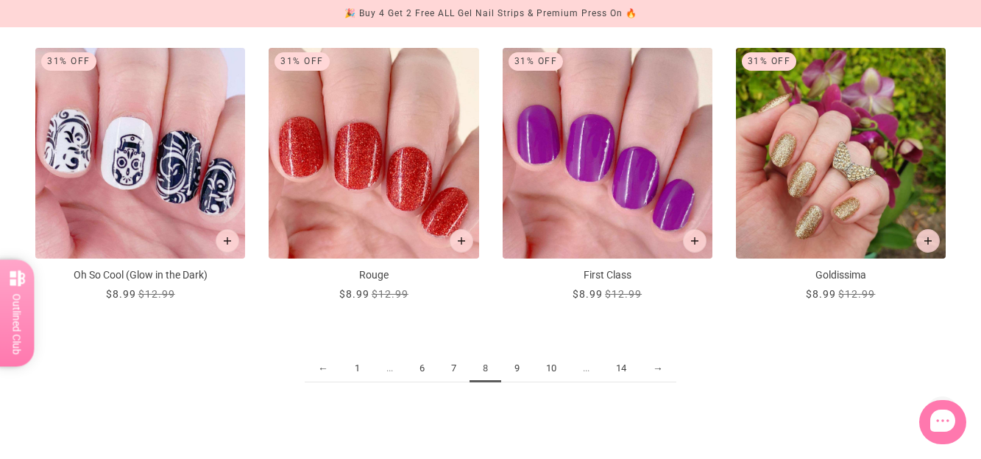
scroll to position [1767, 0]
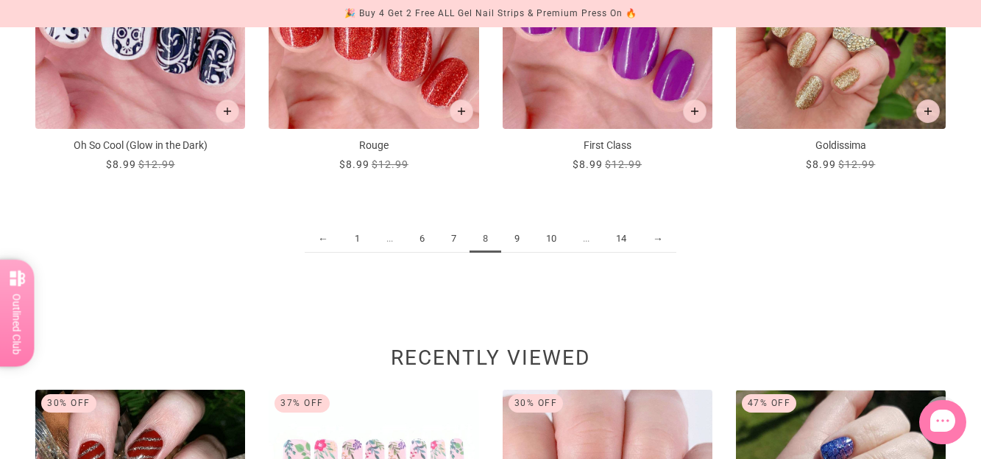
click at [512, 233] on link "9" at bounding box center [517, 238] width 32 height 27
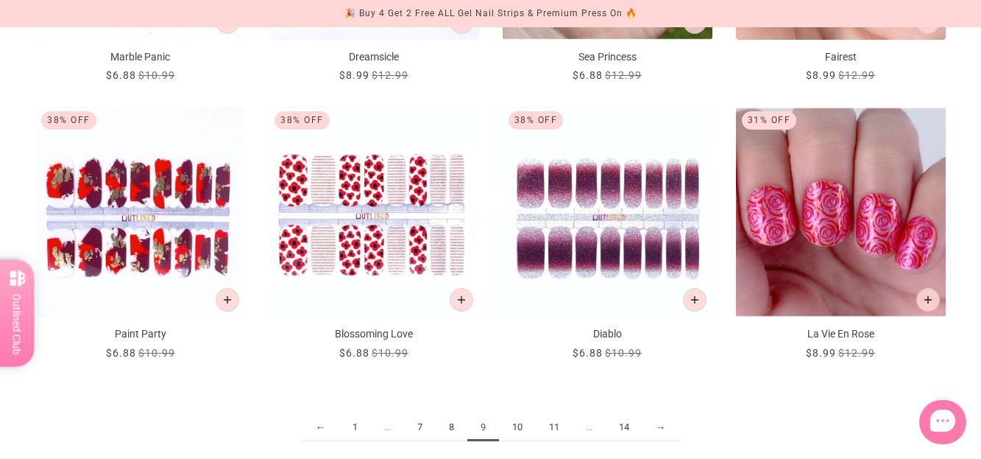
scroll to position [1619, 0]
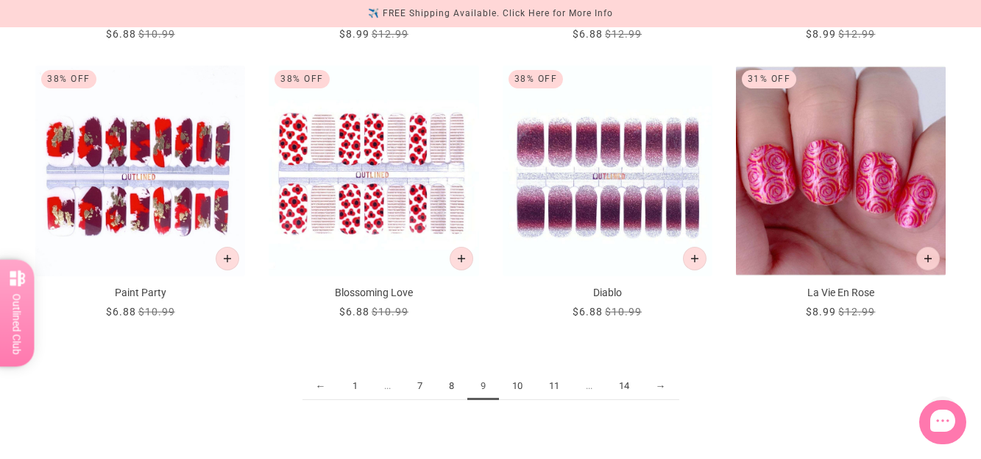
click at [517, 385] on link "10" at bounding box center [517, 385] width 37 height 27
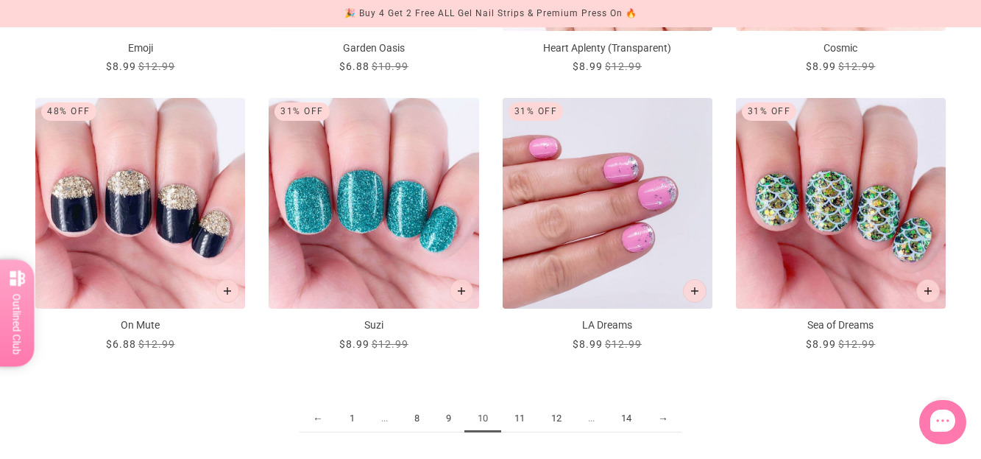
scroll to position [1619, 0]
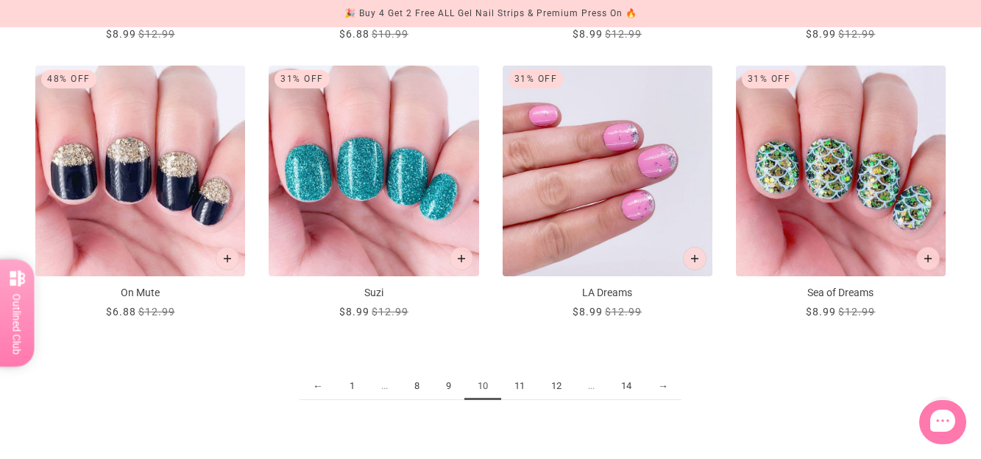
click at [520, 385] on link "11" at bounding box center [519, 385] width 37 height 27
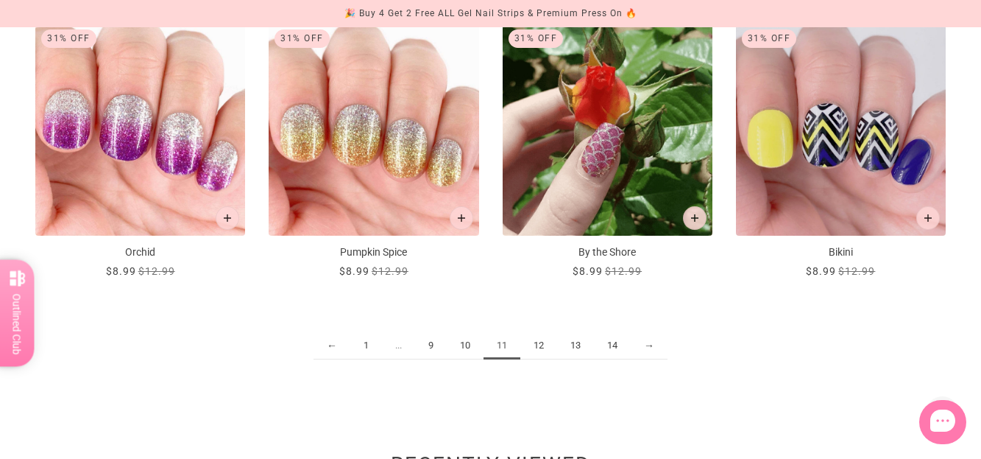
scroll to position [1693, 0]
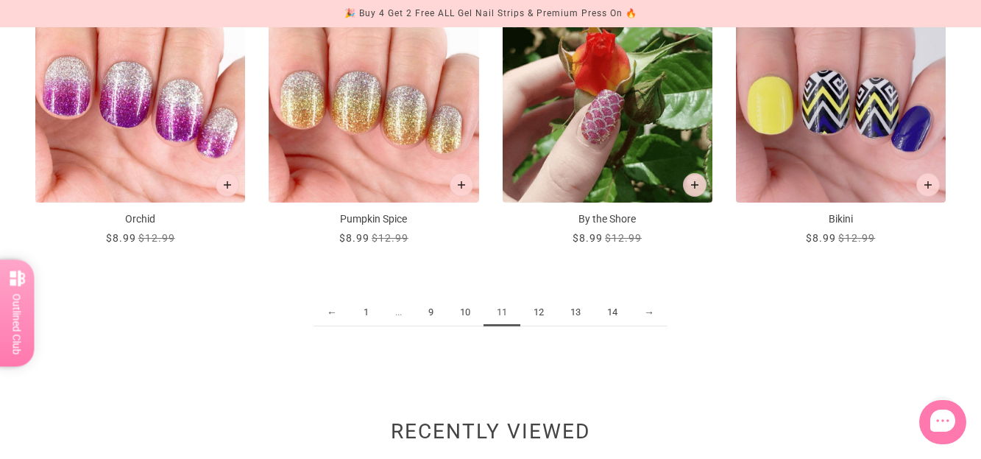
click at [537, 305] on link "12" at bounding box center [538, 312] width 37 height 27
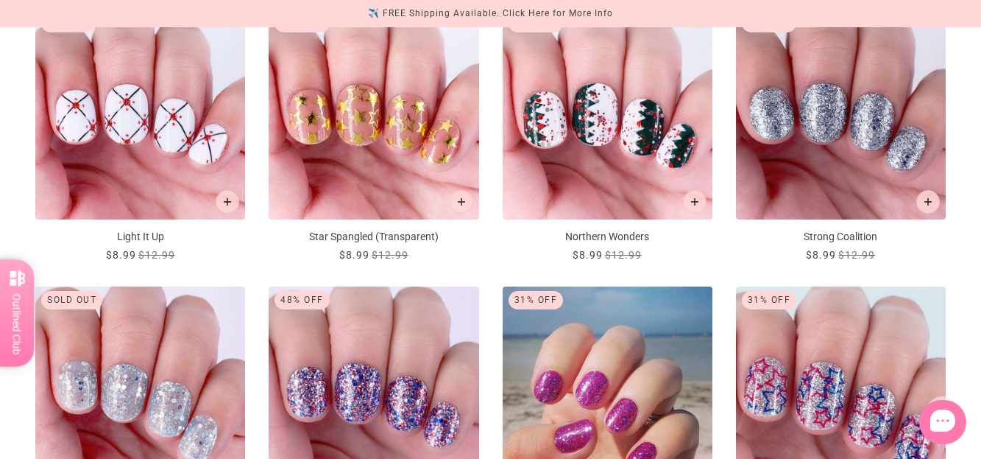
scroll to position [1104, 0]
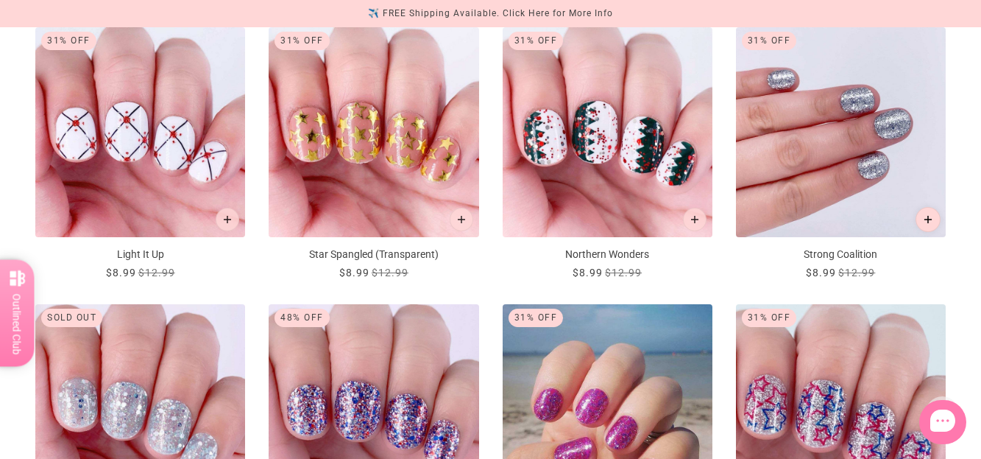
click at [930, 219] on icon "Add to cart" at bounding box center [929, 220] width 8 height 8
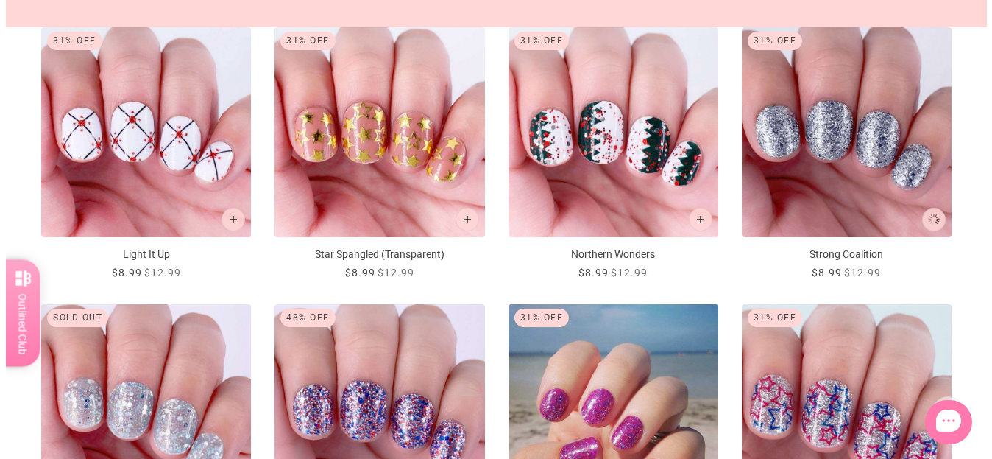
scroll to position [0, 0]
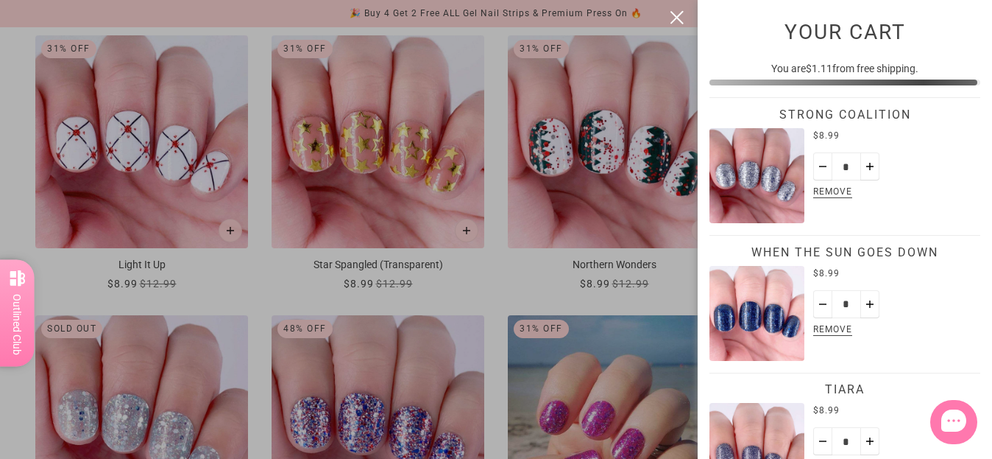
click at [676, 15] on button "close" at bounding box center [677, 18] width 18 height 18
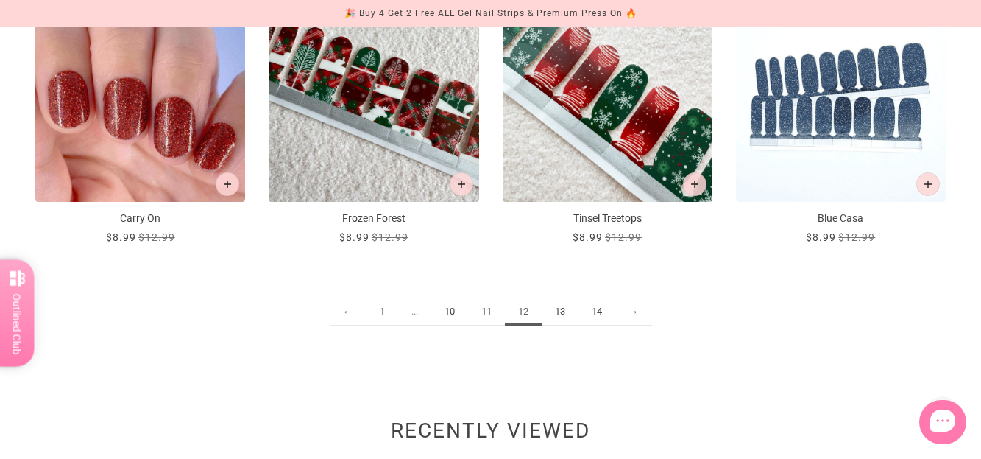
scroll to position [1767, 0]
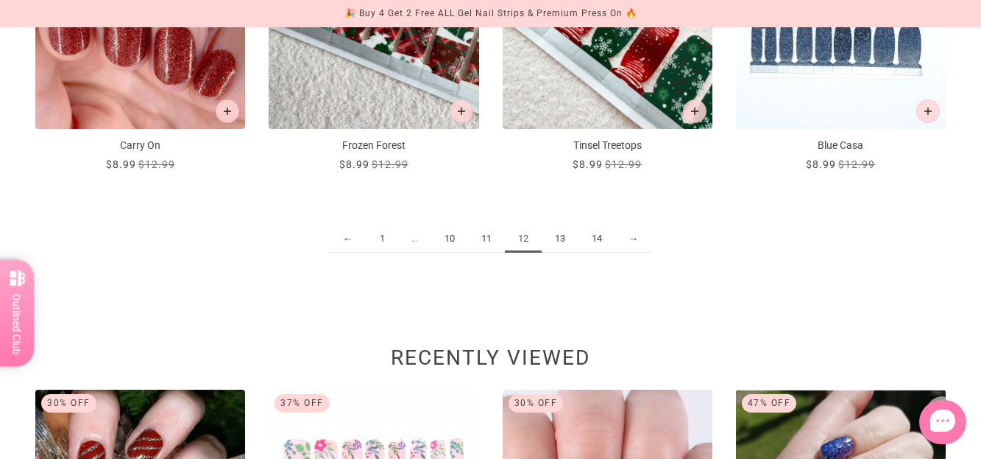
click at [562, 238] on link "13" at bounding box center [560, 238] width 37 height 27
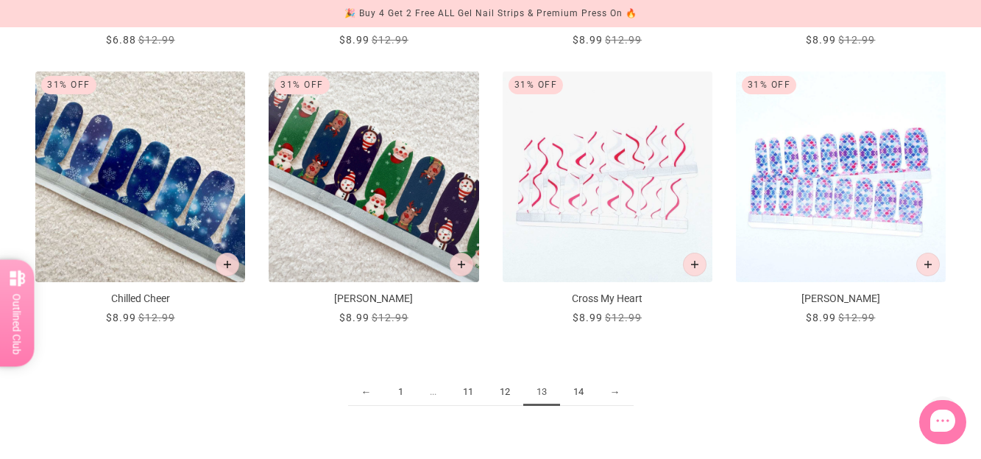
scroll to position [1619, 0]
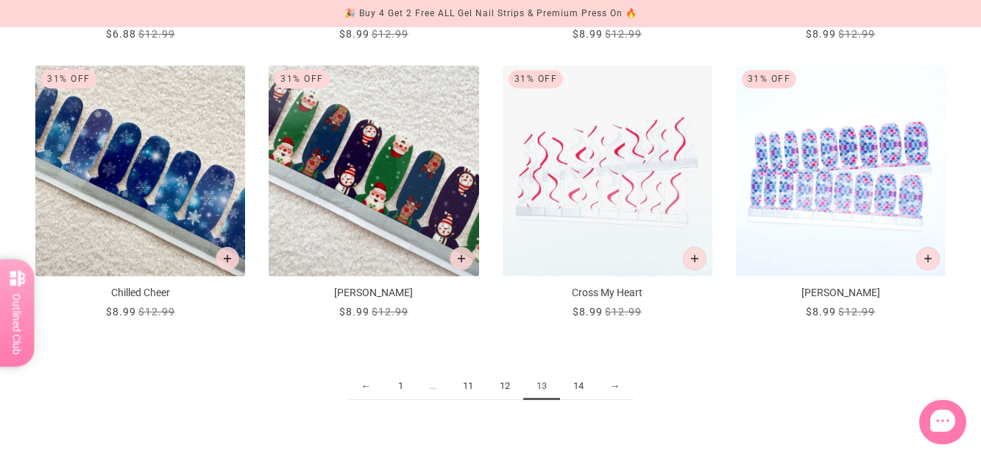
click at [578, 386] on link "14" at bounding box center [578, 385] width 37 height 27
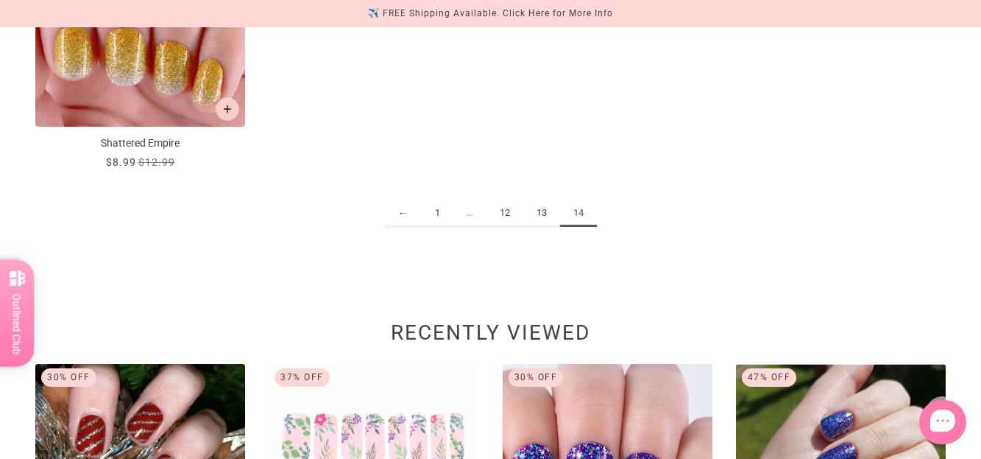
scroll to position [1178, 0]
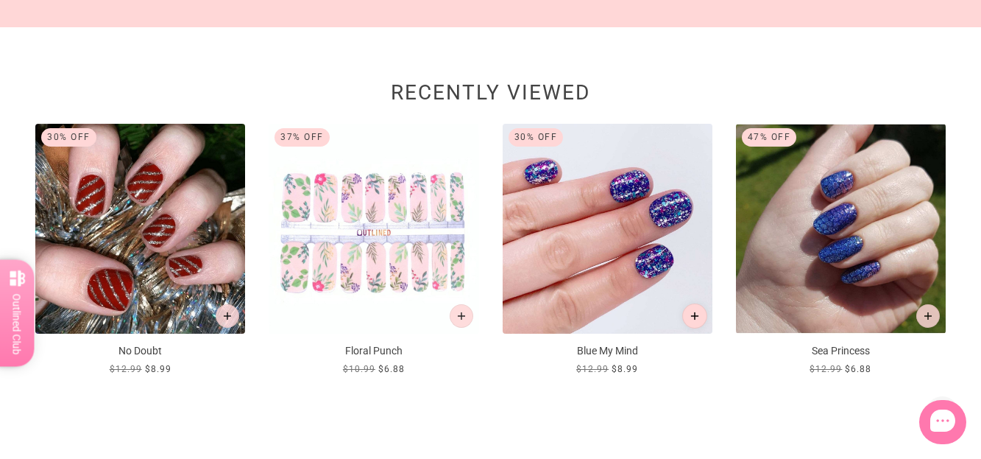
click at [695, 316] on icon "Add to cart" at bounding box center [694, 316] width 8 height 8
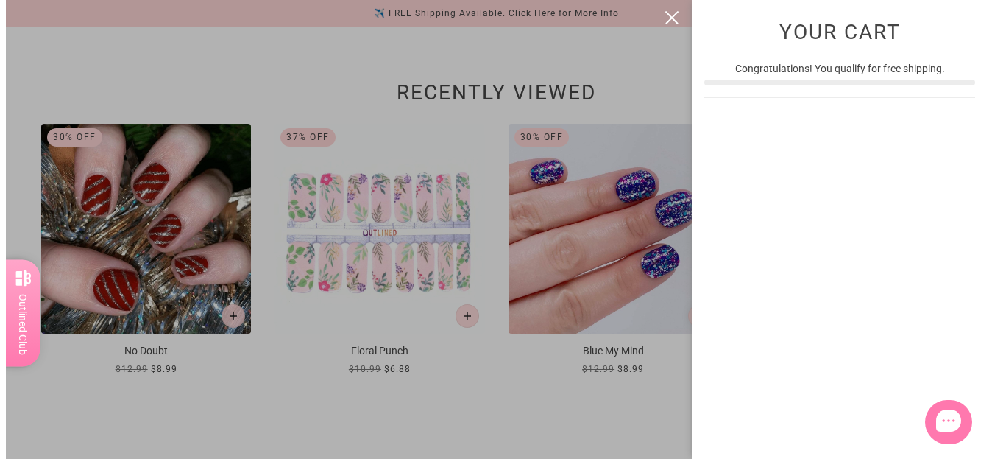
scroll to position [0, 0]
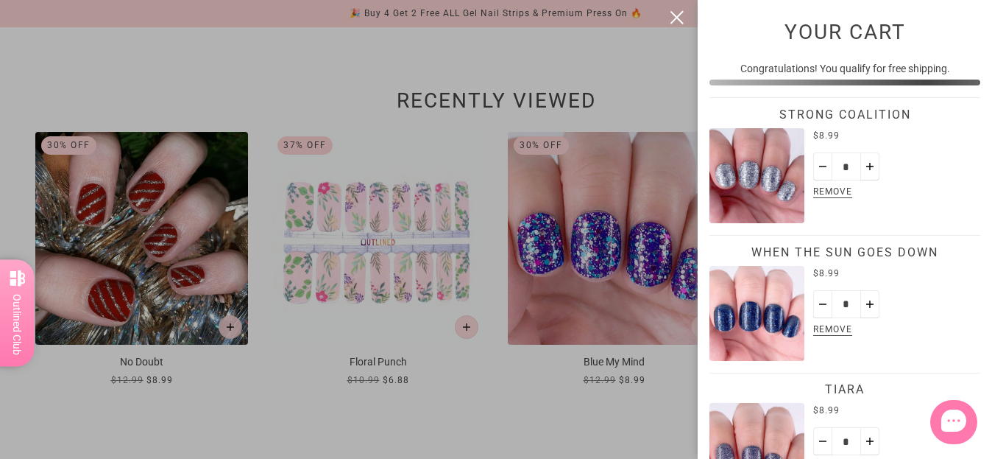
click at [678, 13] on button "close" at bounding box center [677, 18] width 18 height 18
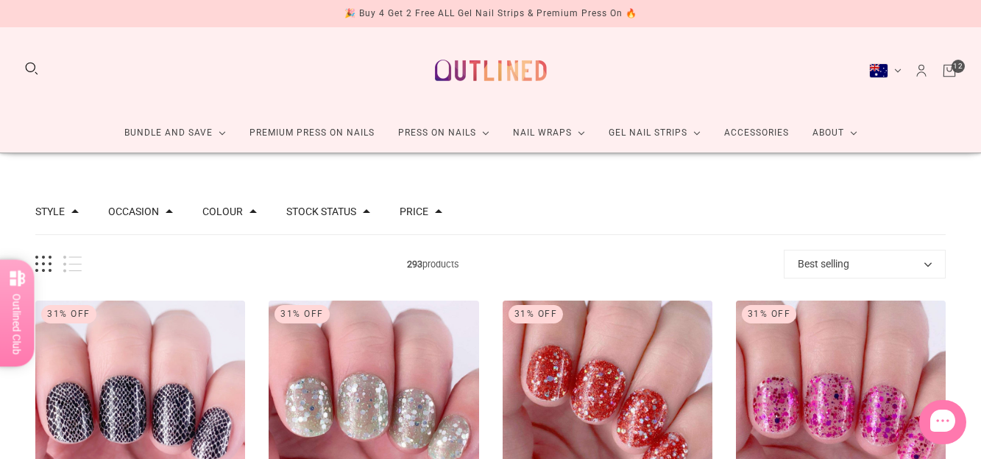
click at [949, 70] on icon "Cart" at bounding box center [949, 71] width 16 height 16
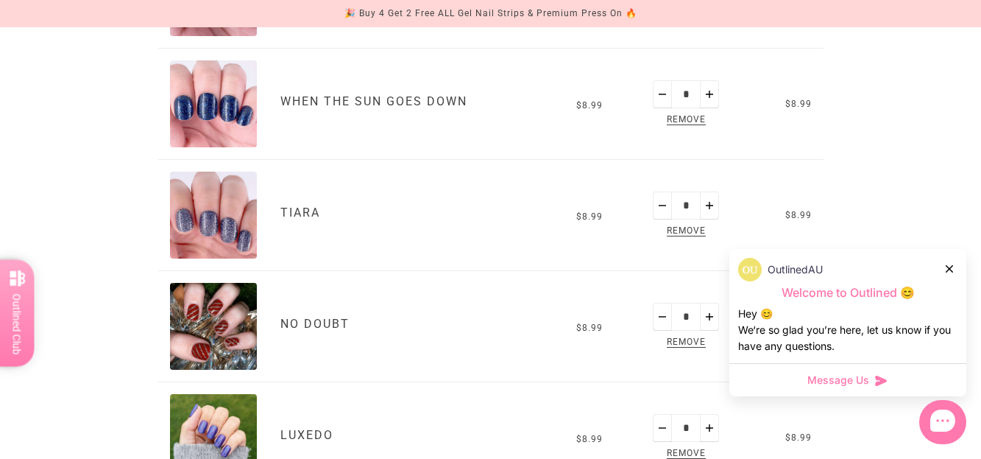
scroll to position [442, 0]
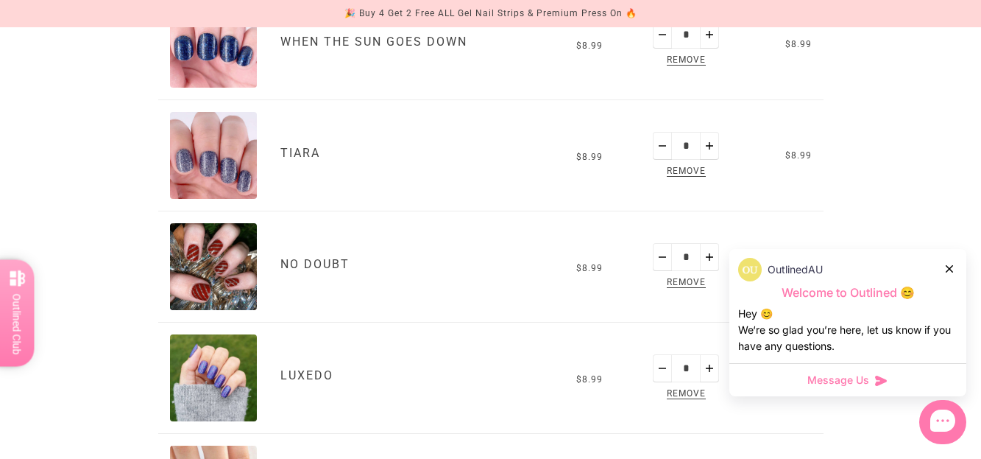
click at [951, 268] on icon at bounding box center [949, 268] width 7 height 7
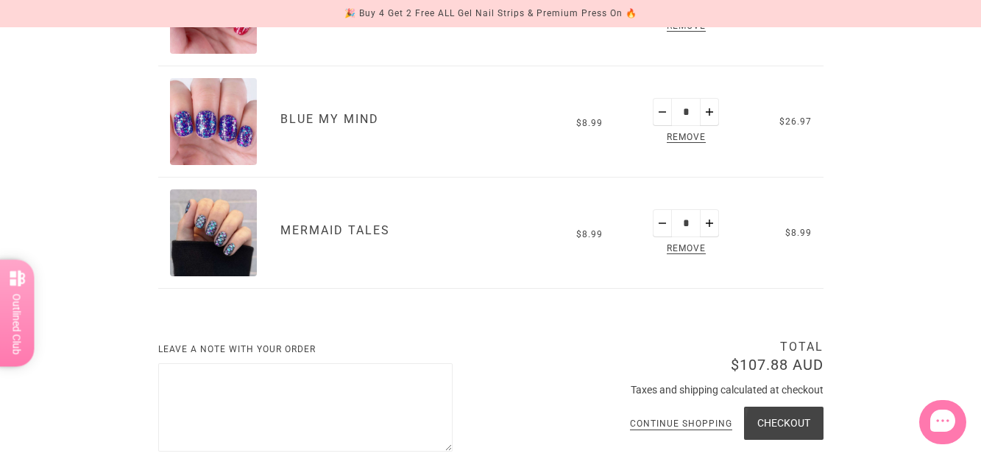
scroll to position [1104, 0]
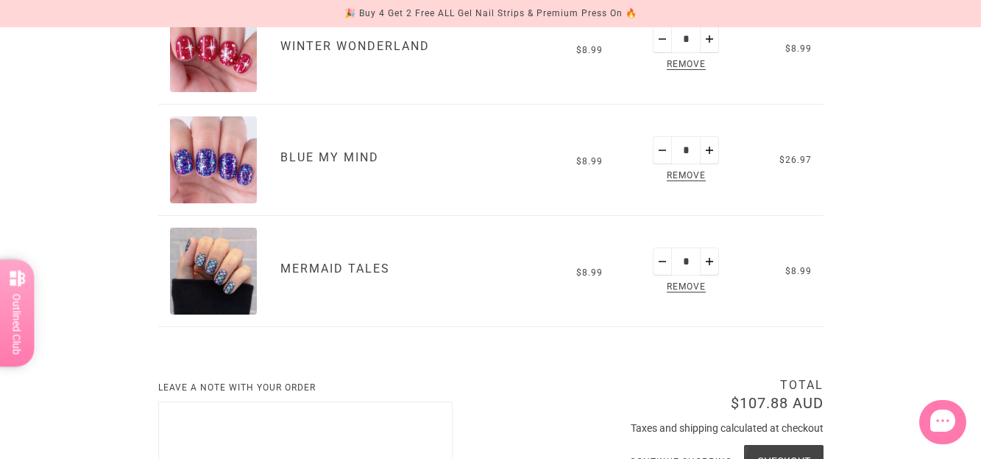
click at [662, 148] on button "Minus" at bounding box center [662, 150] width 19 height 28
type input "*"
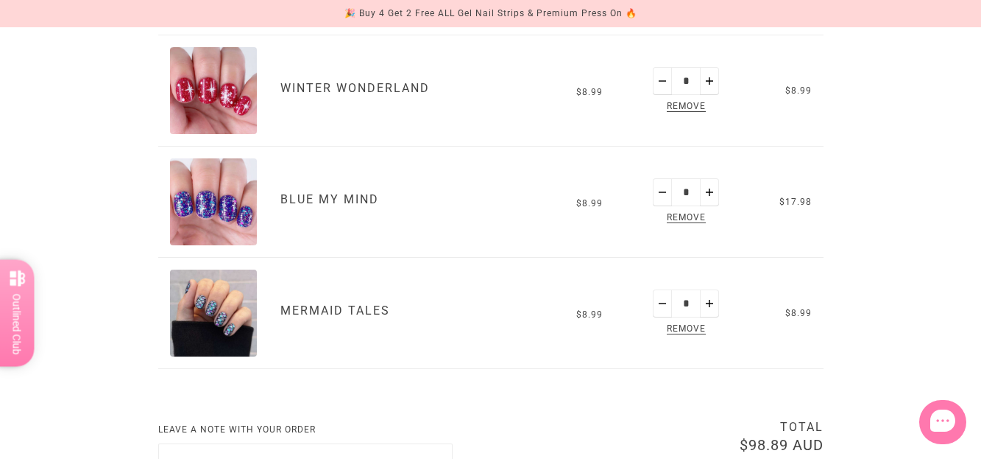
scroll to position [1053, 0]
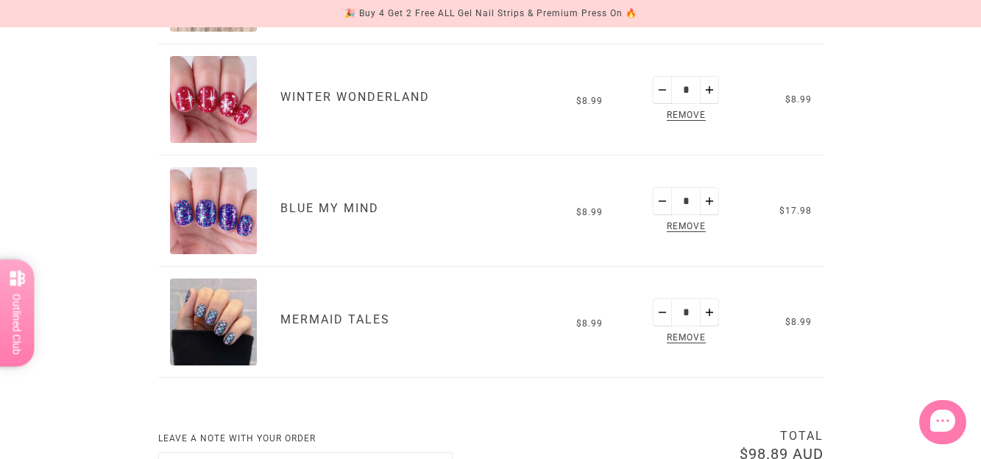
click at [665, 203] on button "Minus" at bounding box center [662, 201] width 19 height 28
type input "*"
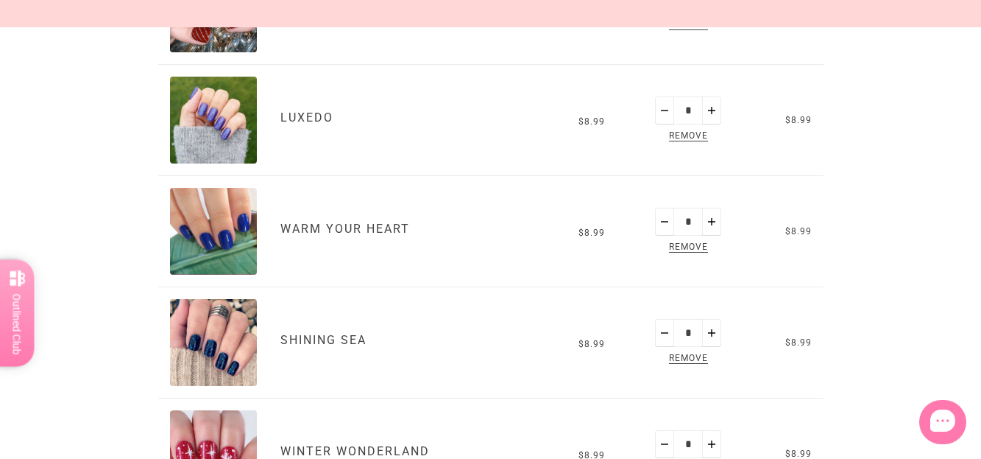
scroll to position [693, 0]
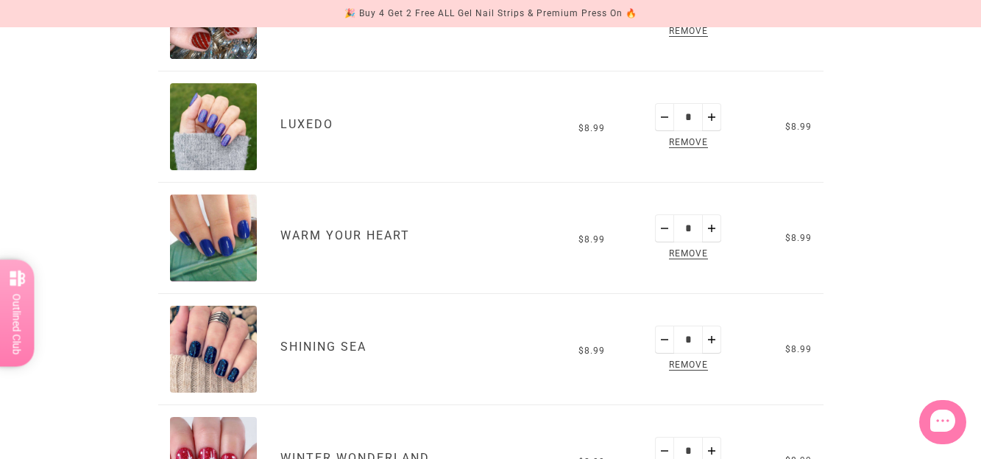
click at [690, 252] on span "Remove" at bounding box center [688, 254] width 45 height 17
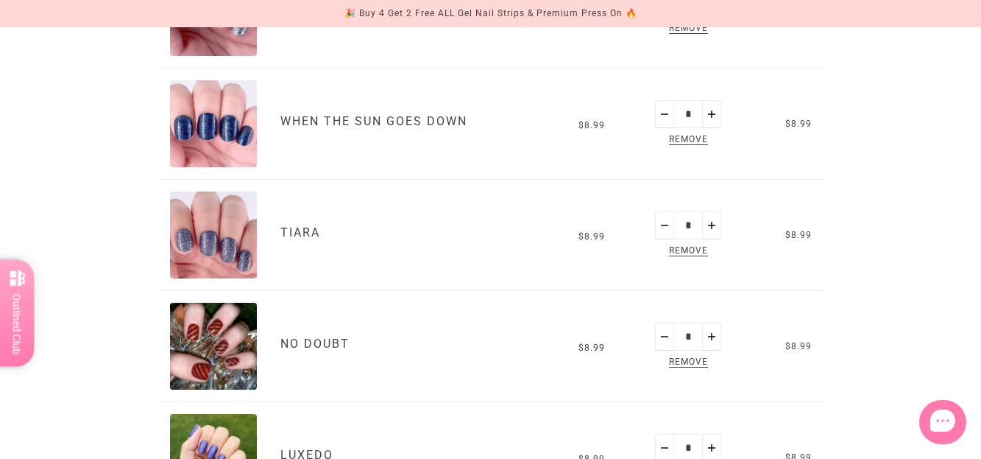
scroll to position [264, 0]
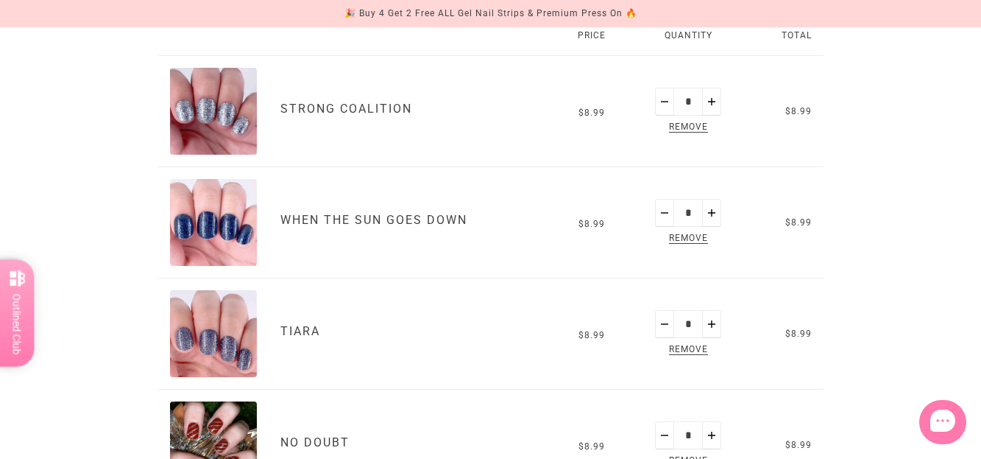
click at [693, 232] on span "Remove" at bounding box center [688, 238] width 45 height 17
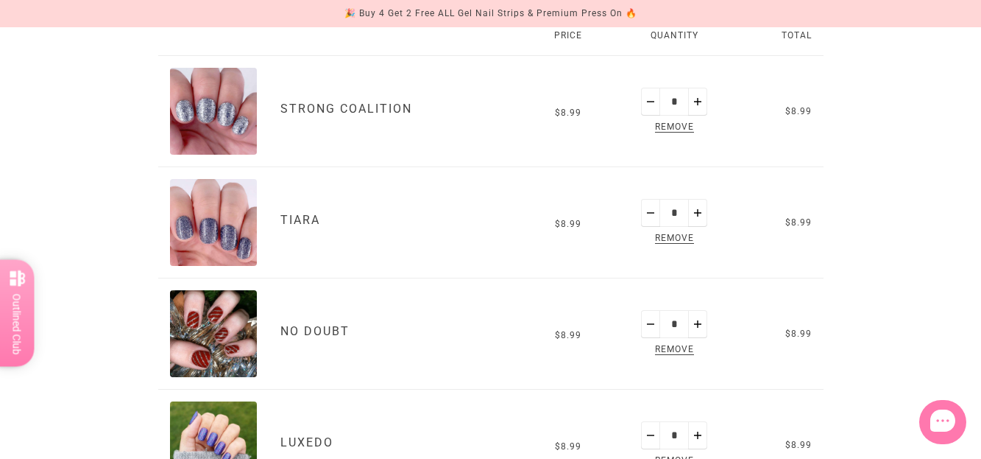
click at [679, 238] on span "Remove" at bounding box center [674, 238] width 45 height 17
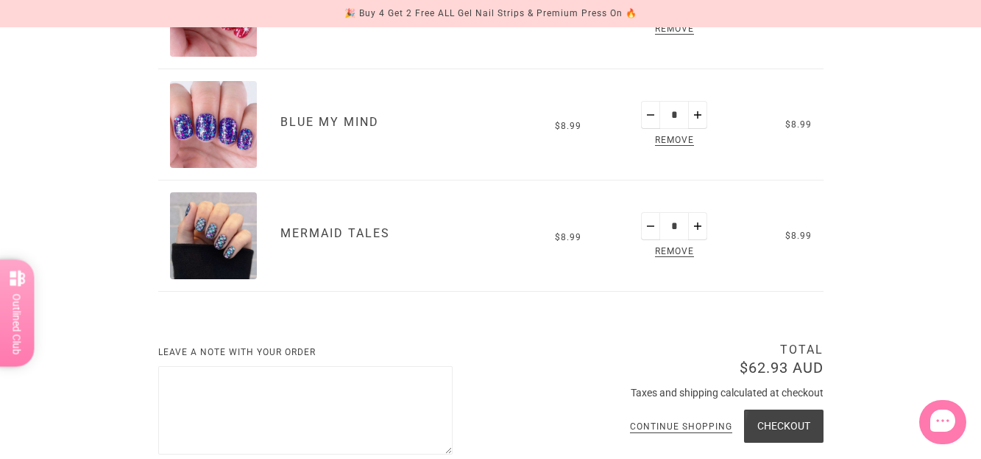
scroll to position [852, 0]
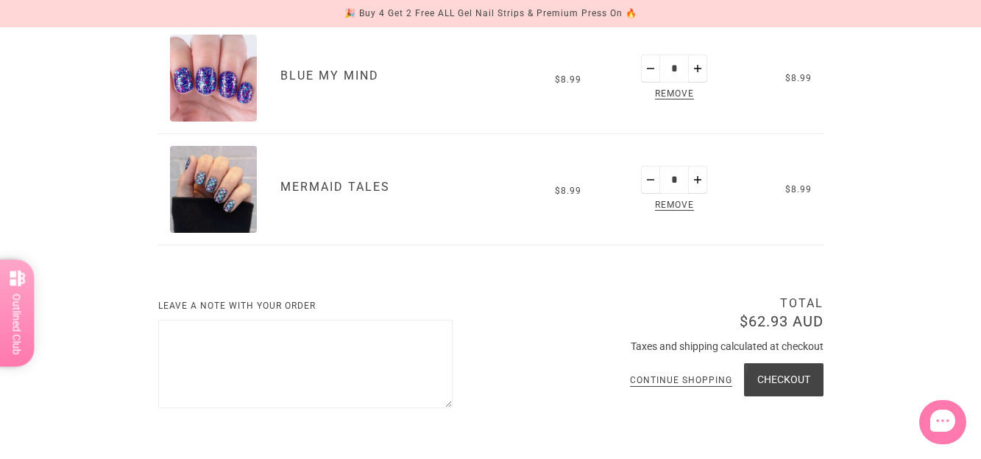
click at [233, 196] on img "Mermaid Tales" at bounding box center [213, 189] width 87 height 87
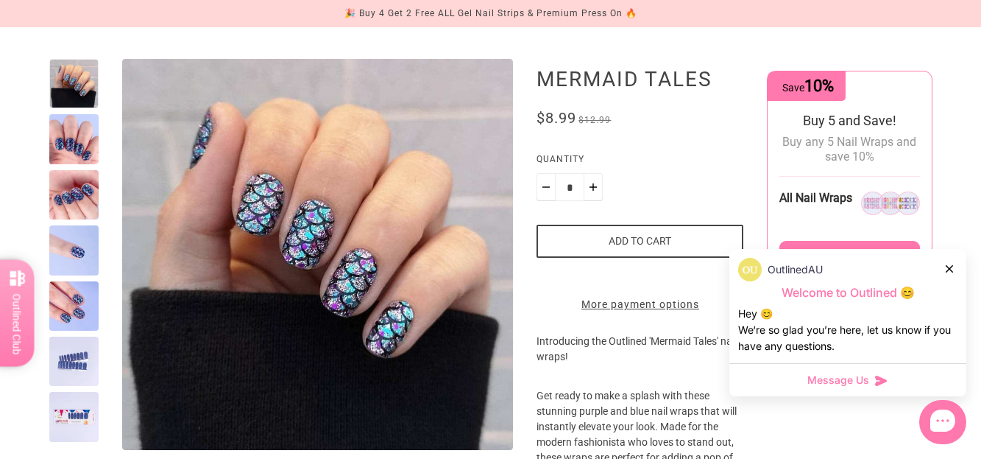
click at [71, 308] on div at bounding box center [73, 305] width 49 height 49
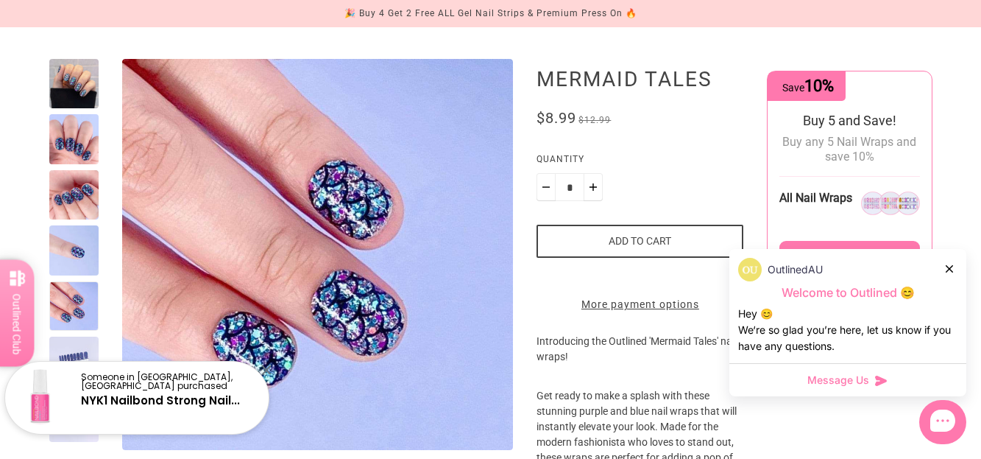
click at [83, 86] on div at bounding box center [73, 83] width 49 height 49
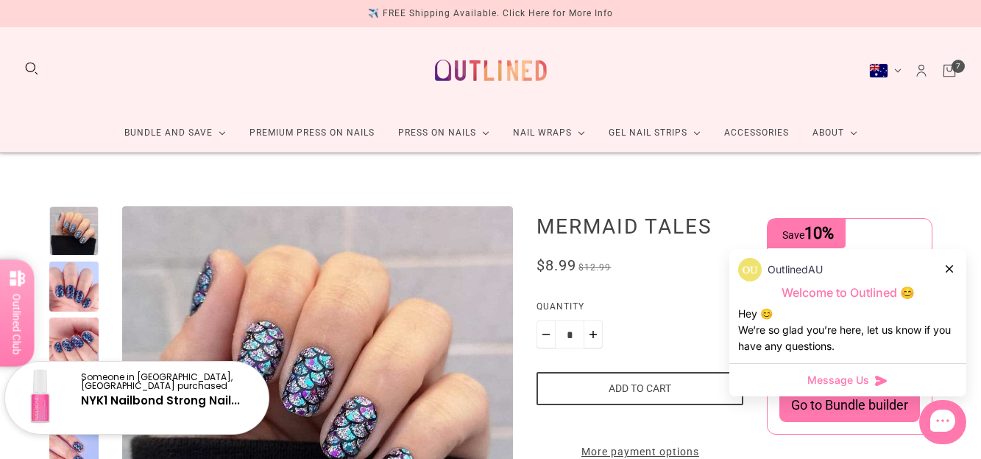
click at [950, 74] on icon "Cart" at bounding box center [949, 71] width 16 height 16
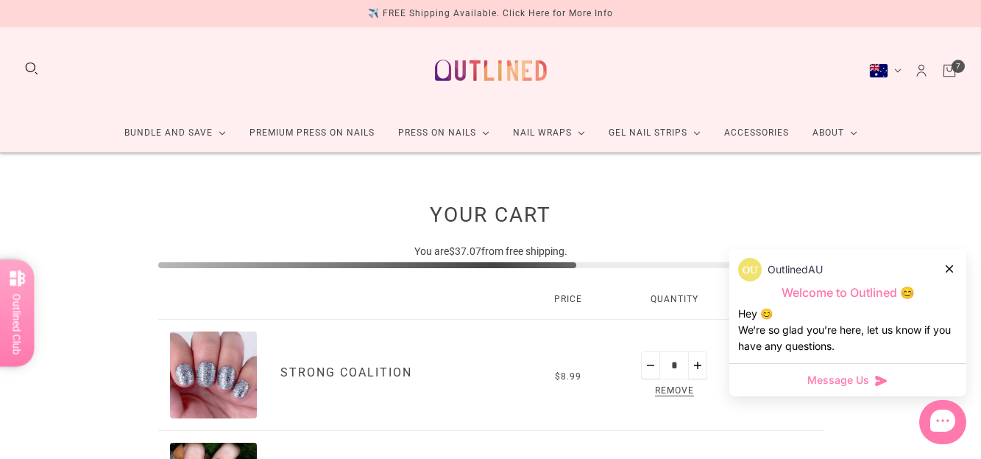
click at [950, 269] on icon at bounding box center [949, 268] width 7 height 7
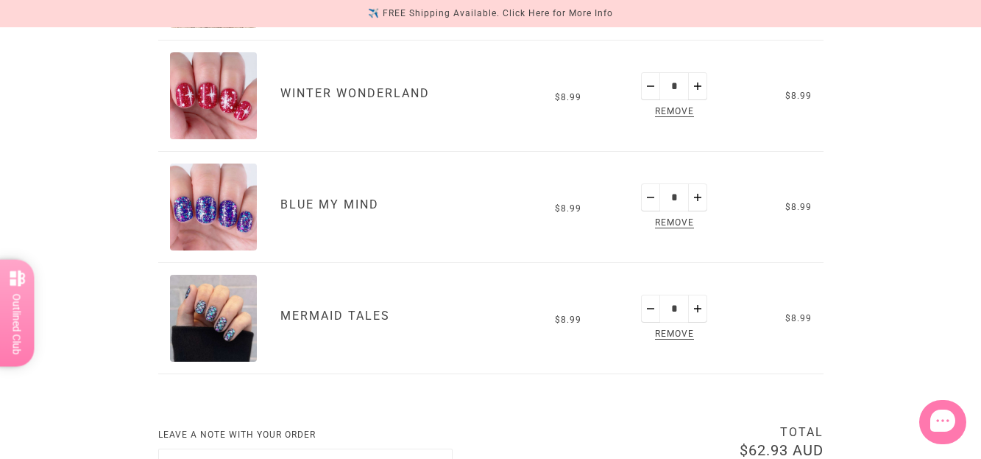
scroll to position [736, 0]
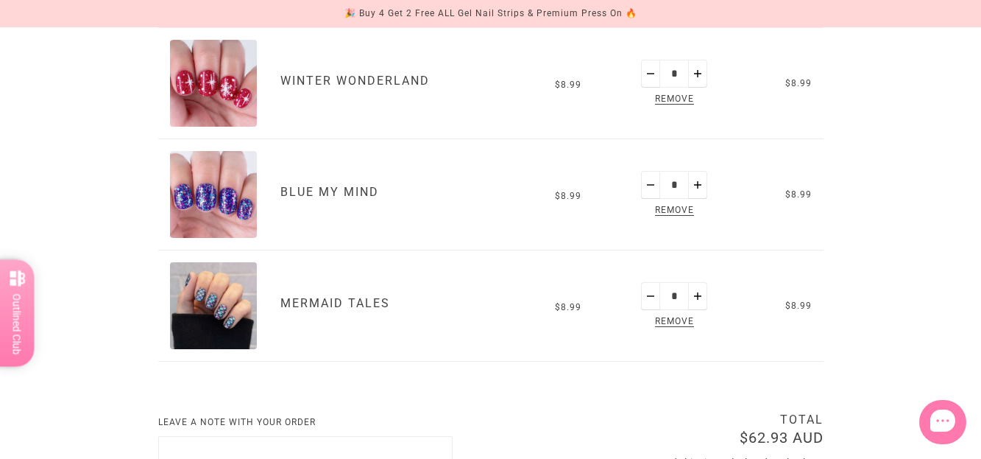
click at [225, 208] on img "Blue My Mind" at bounding box center [213, 194] width 87 height 87
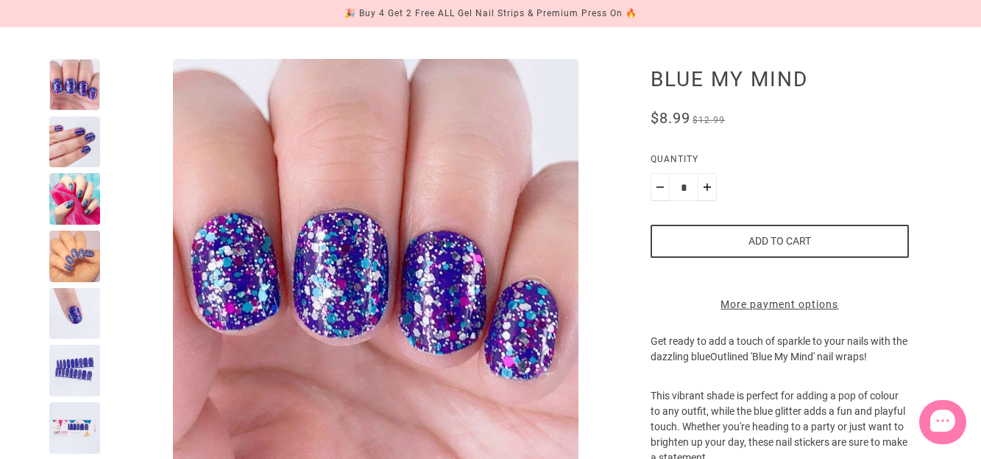
scroll to position [147, 0]
click at [86, 136] on div at bounding box center [75, 142] width 52 height 52
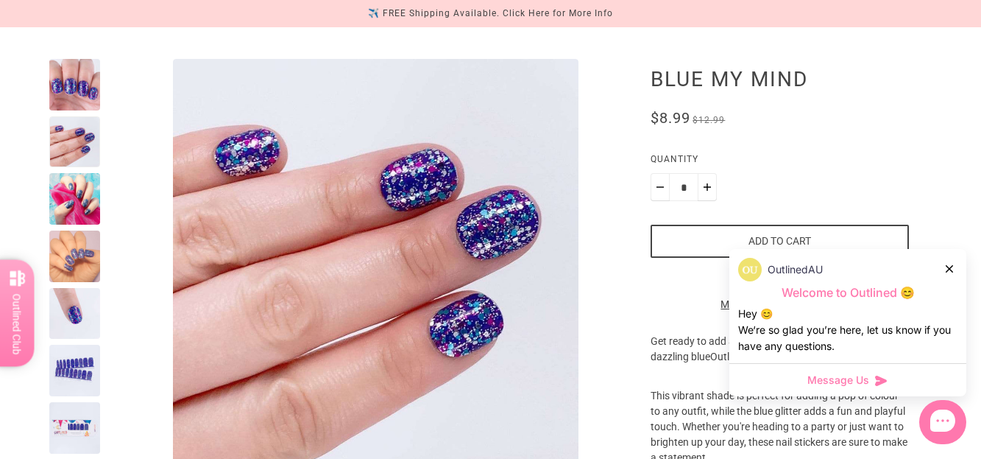
scroll to position [0, 0]
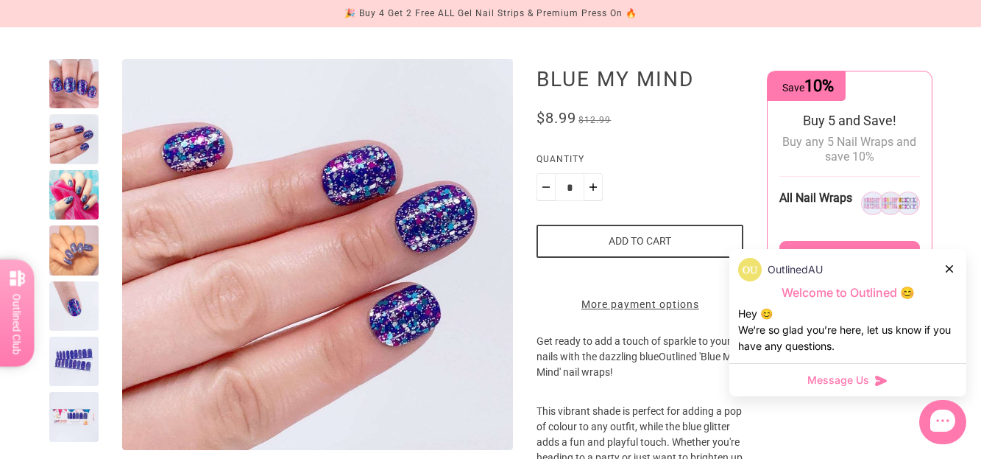
click at [87, 344] on div at bounding box center [73, 360] width 49 height 49
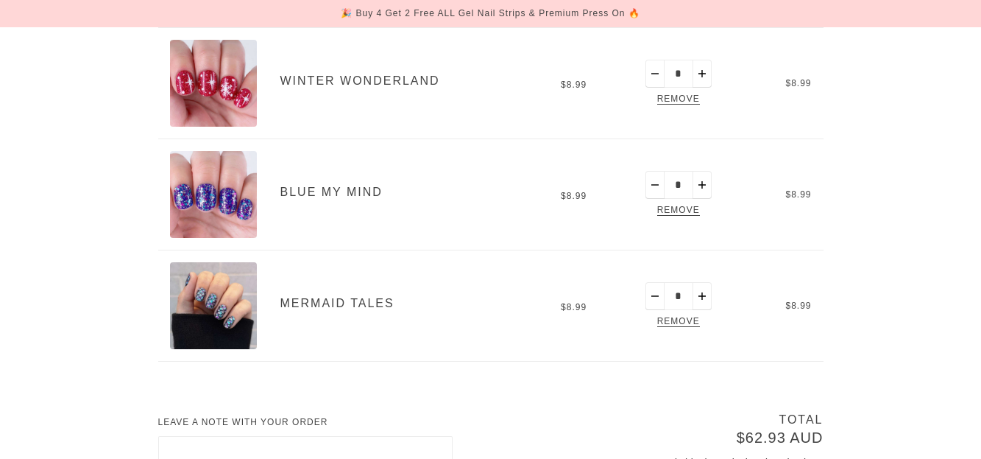
scroll to position [736, 0]
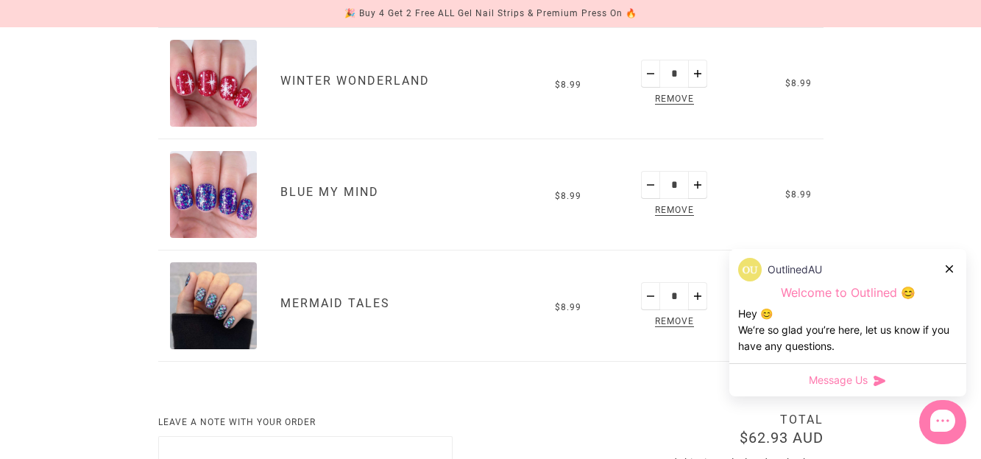
click at [213, 319] on img "Mermaid Tales" at bounding box center [213, 305] width 87 height 87
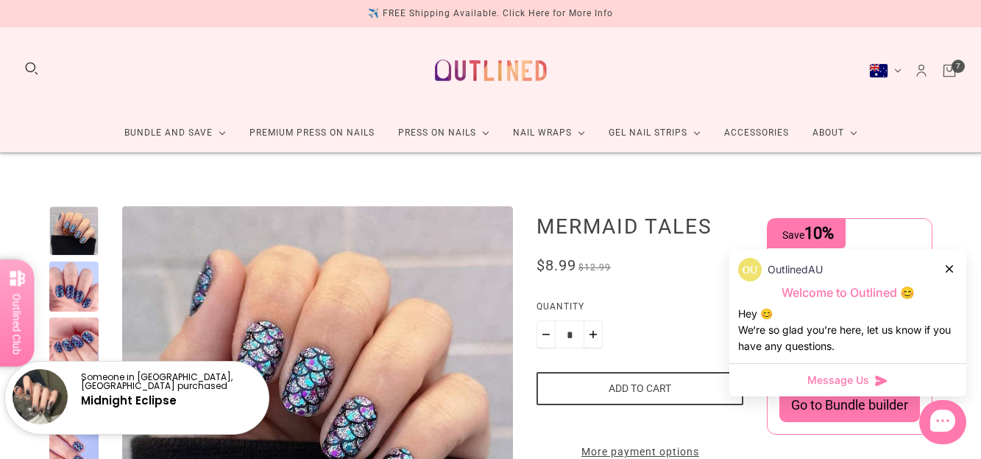
click at [947, 71] on icon "Cart" at bounding box center [949, 71] width 16 height 16
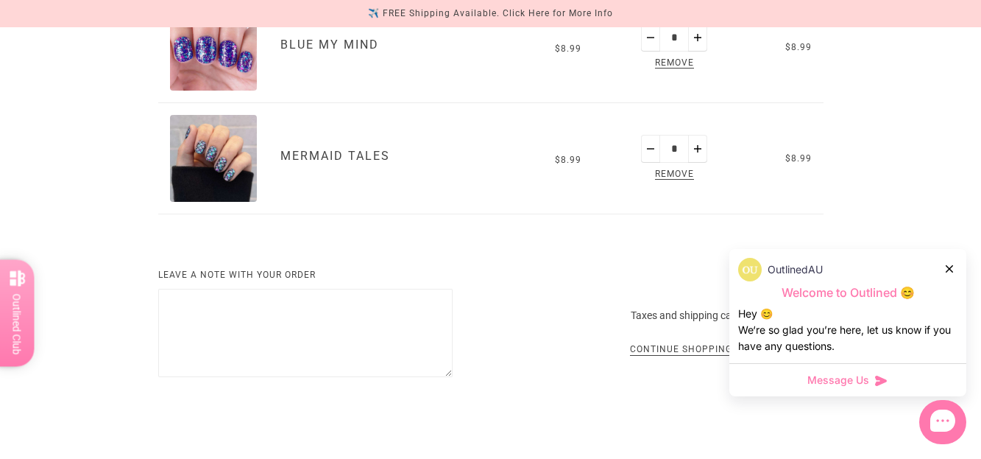
scroll to position [810, 0]
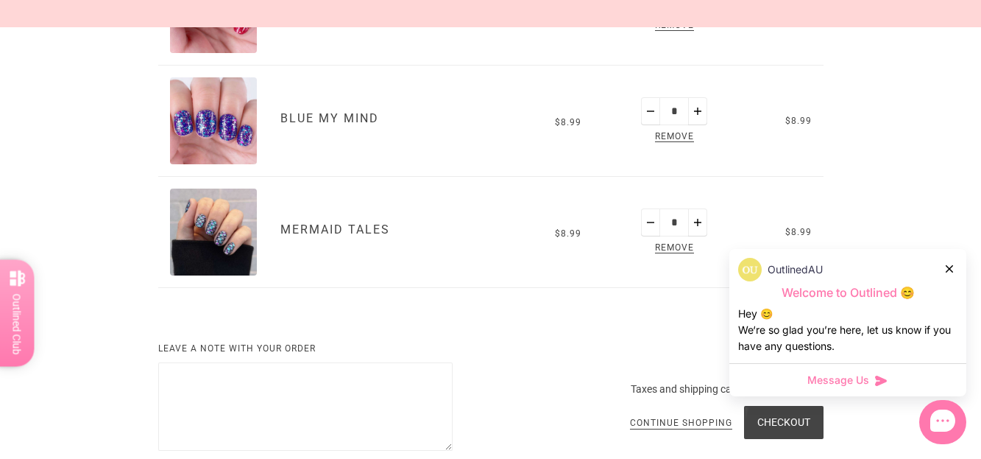
click at [696, 225] on button "Plus" at bounding box center [697, 222] width 19 height 28
type input "*"
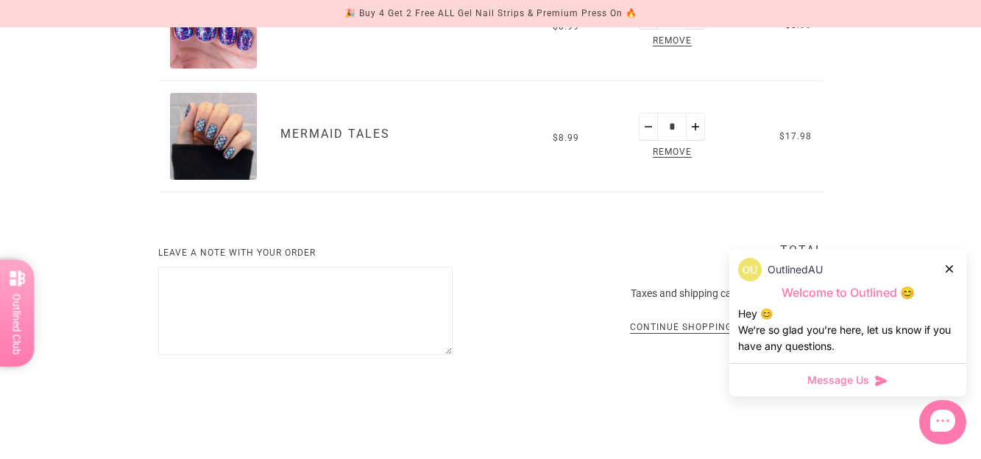
click at [952, 267] on icon at bounding box center [949, 268] width 7 height 7
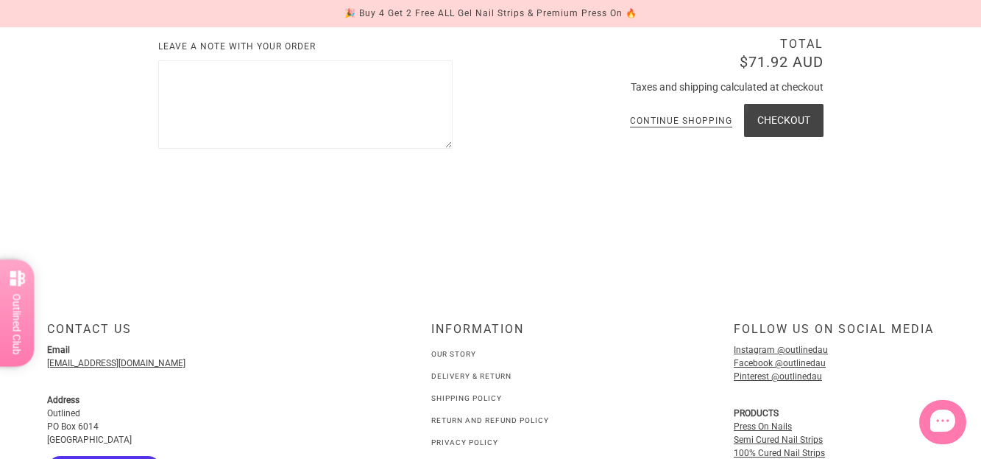
scroll to position [1126, 0]
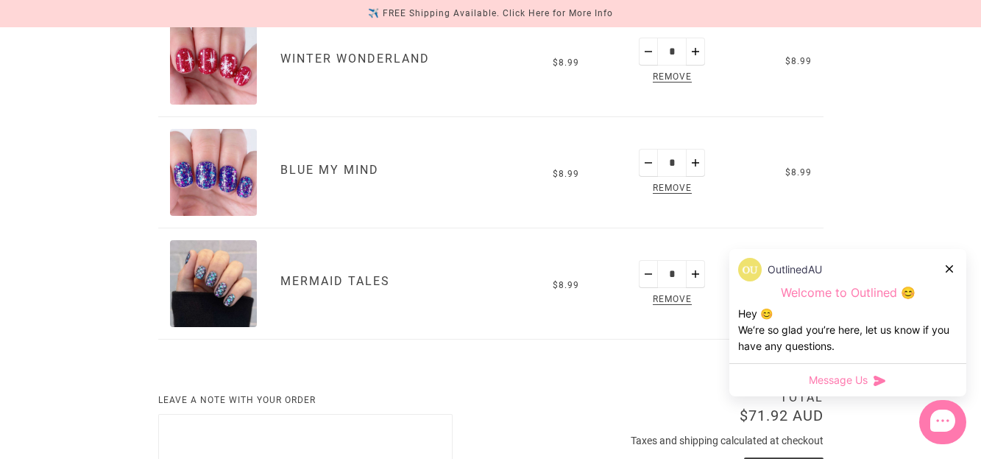
scroll to position [758, 0]
click at [694, 170] on button "Plus" at bounding box center [695, 163] width 19 height 28
type input "*"
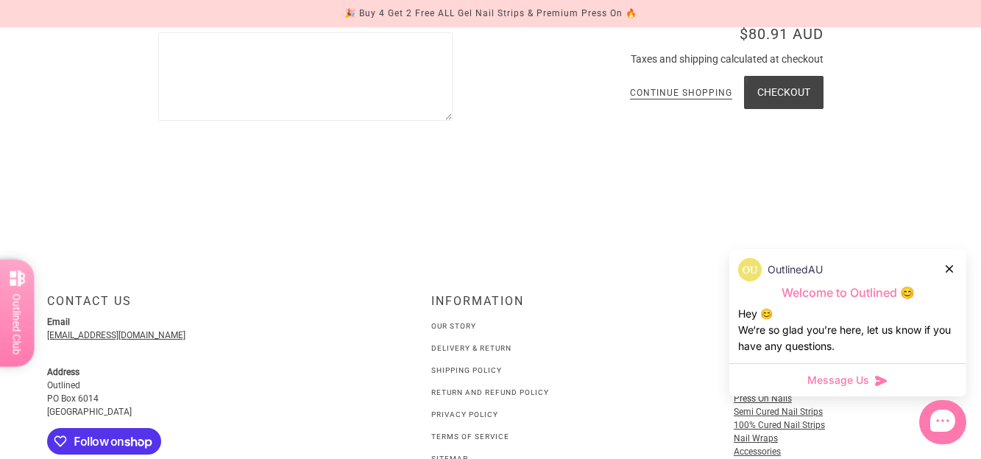
scroll to position [1134, 0]
